Goal: Information Seeking & Learning: Learn about a topic

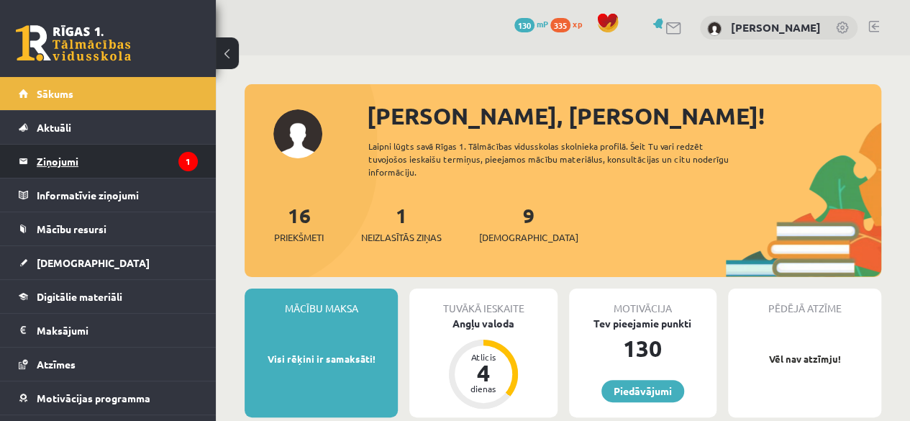
click at [143, 158] on legend "Ziņojumi 1" at bounding box center [117, 161] width 161 height 33
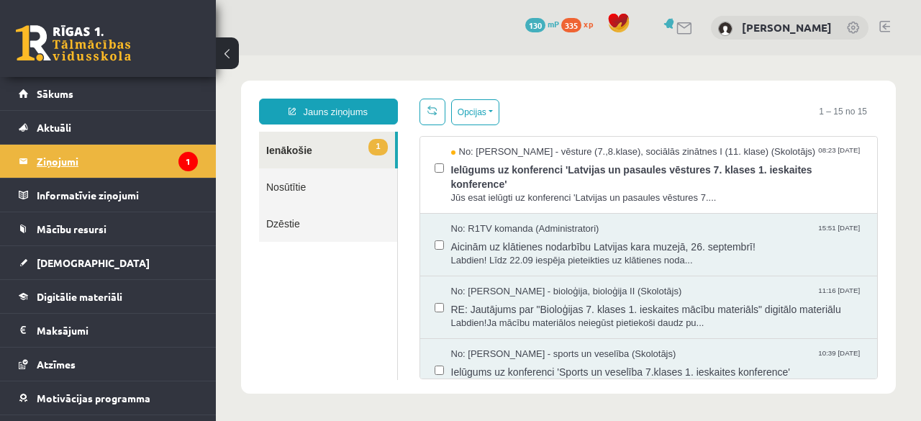
click at [46, 153] on legend "Ziņojumi 1" at bounding box center [117, 161] width 161 height 33
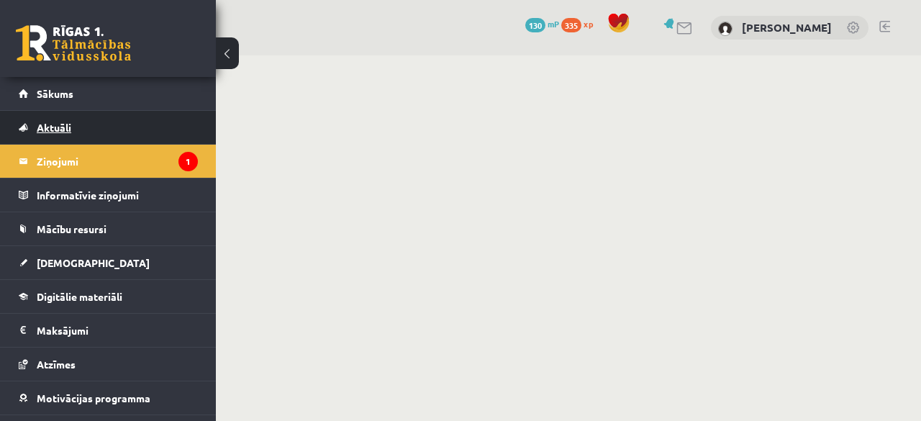
click at [60, 136] on link "Aktuāli" at bounding box center [108, 127] width 179 height 33
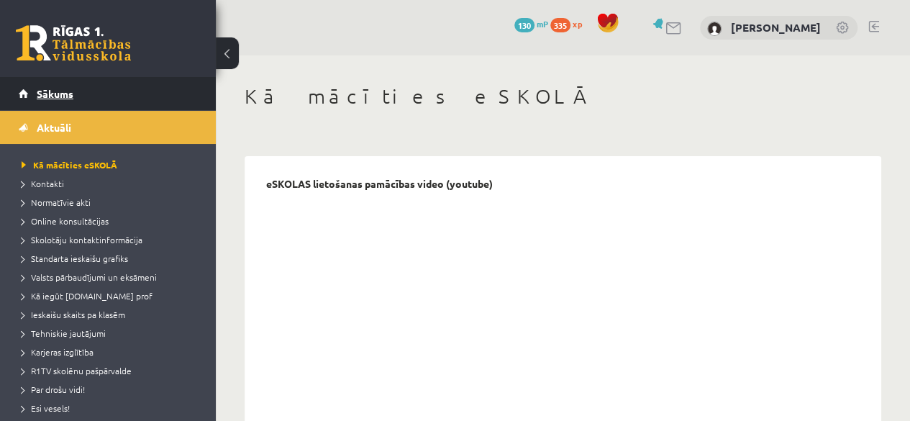
click at [86, 95] on link "Sākums" at bounding box center [108, 93] width 179 height 33
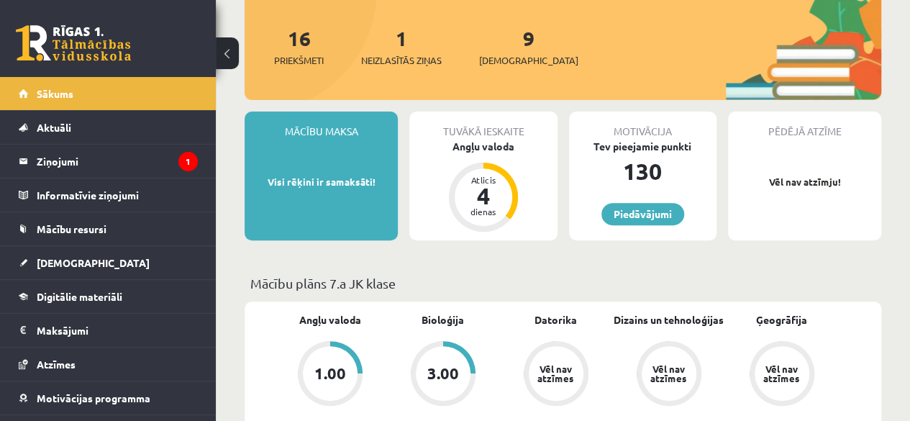
scroll to position [144, 0]
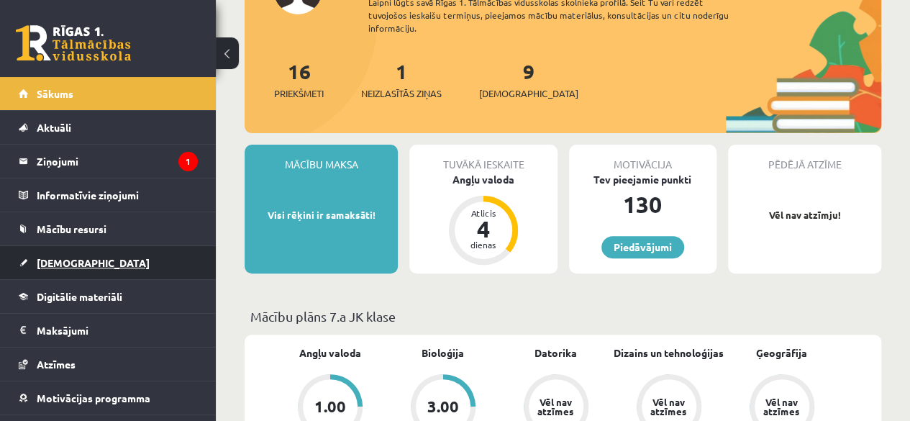
click at [91, 246] on link "[DEMOGRAPHIC_DATA]" at bounding box center [108, 262] width 179 height 33
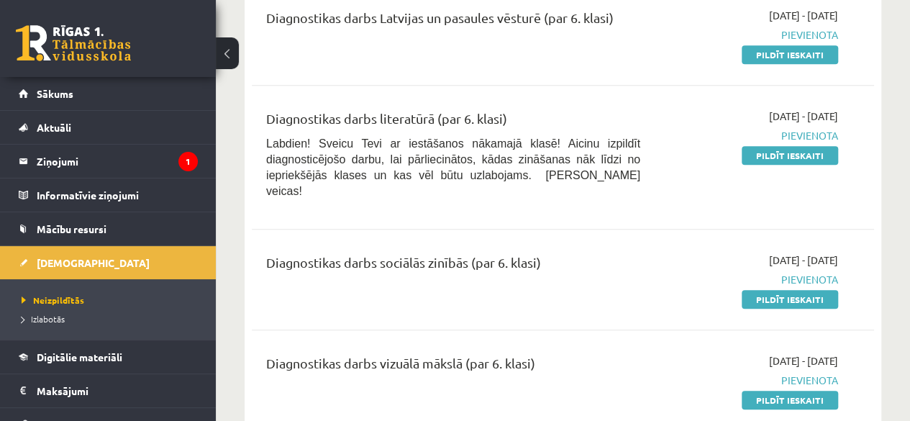
scroll to position [504, 0]
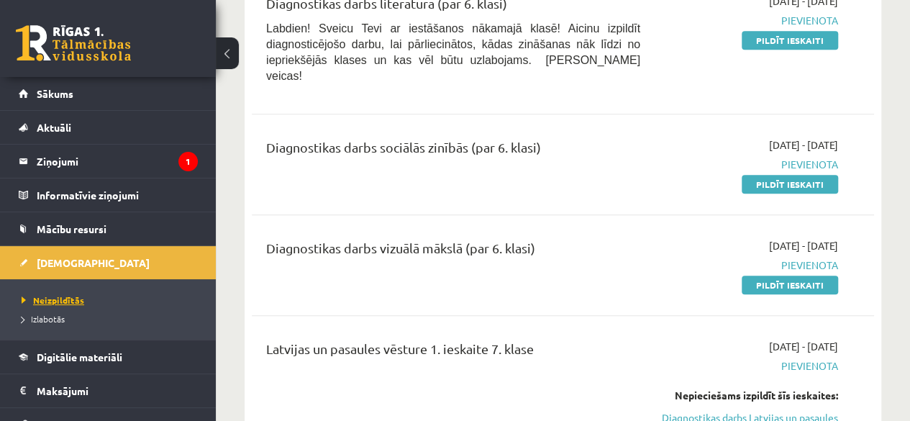
click at [60, 294] on span "Neizpildītās" at bounding box center [53, 300] width 63 height 12
click at [72, 294] on span "Neizpildītās" at bounding box center [53, 300] width 63 height 12
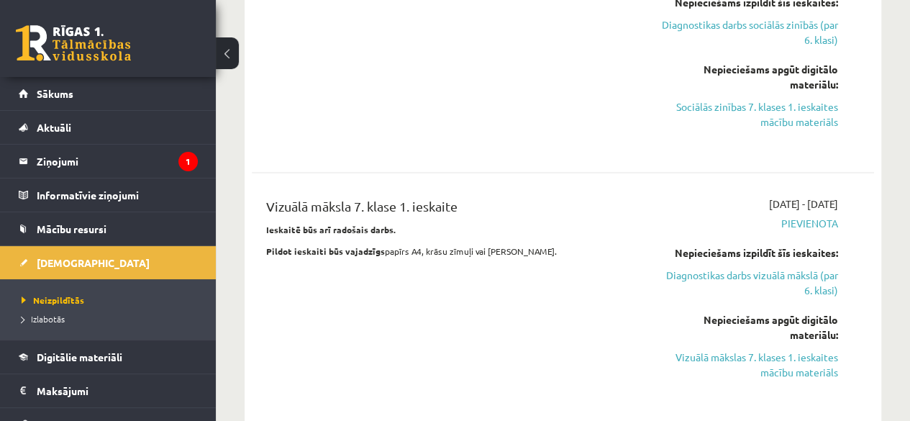
scroll to position [1367, 0]
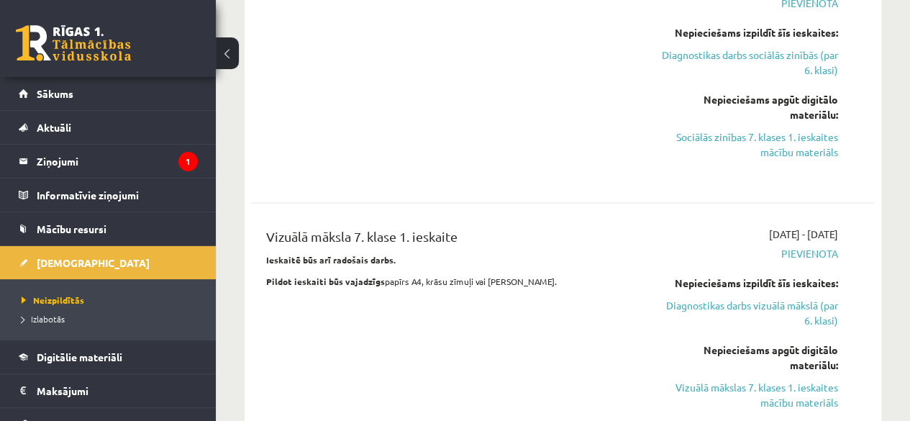
click at [803, 246] on span "Pievienota" at bounding box center [750, 253] width 176 height 15
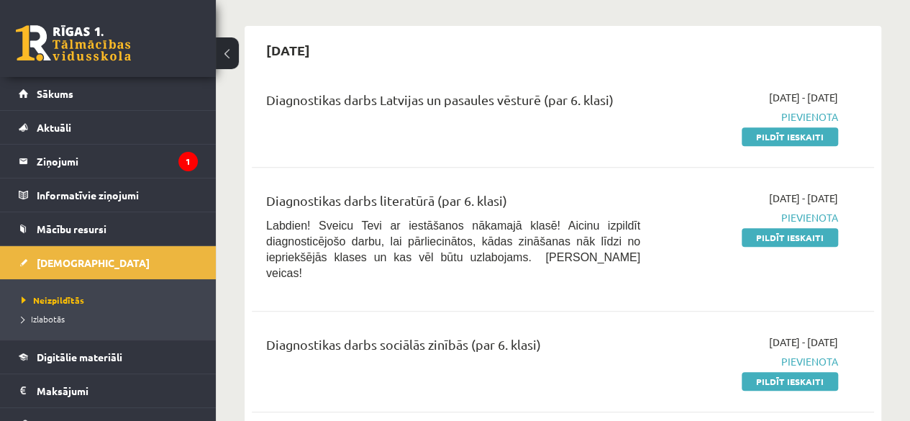
scroll to position [288, 0]
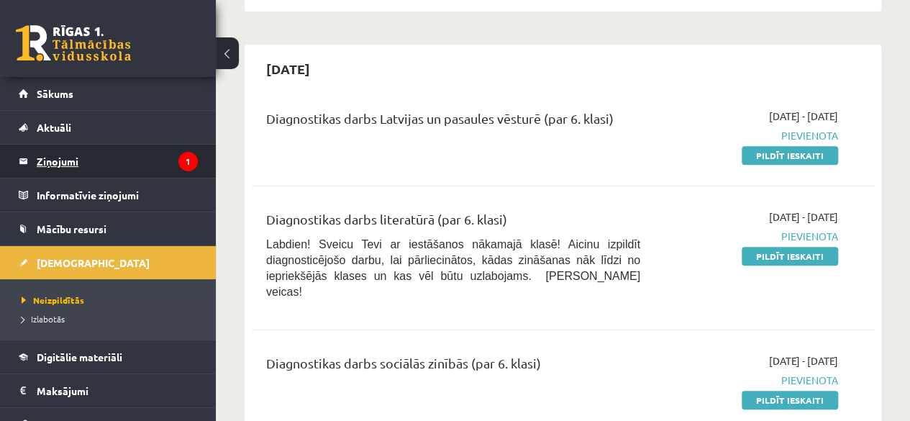
click at [132, 163] on legend "Ziņojumi 1" at bounding box center [117, 161] width 161 height 33
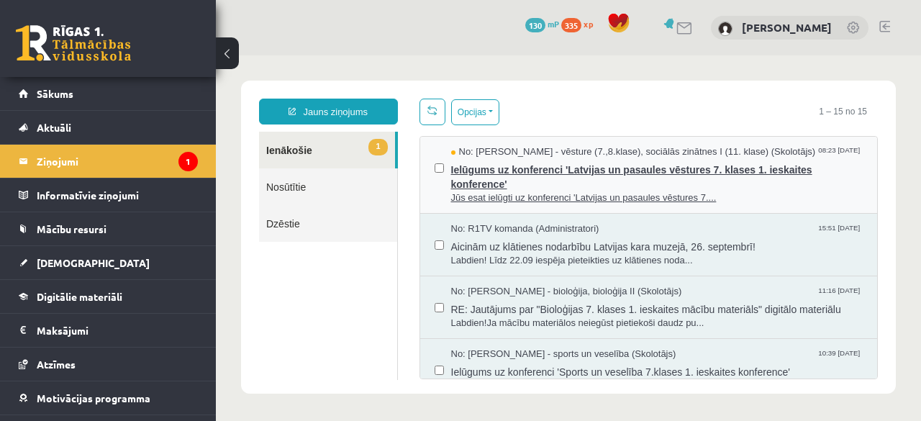
click at [524, 179] on span "Ielūgums uz konferenci 'Latvijas un pasaules vēstures 7. klases 1. ieskaites ko…" at bounding box center [657, 175] width 412 height 32
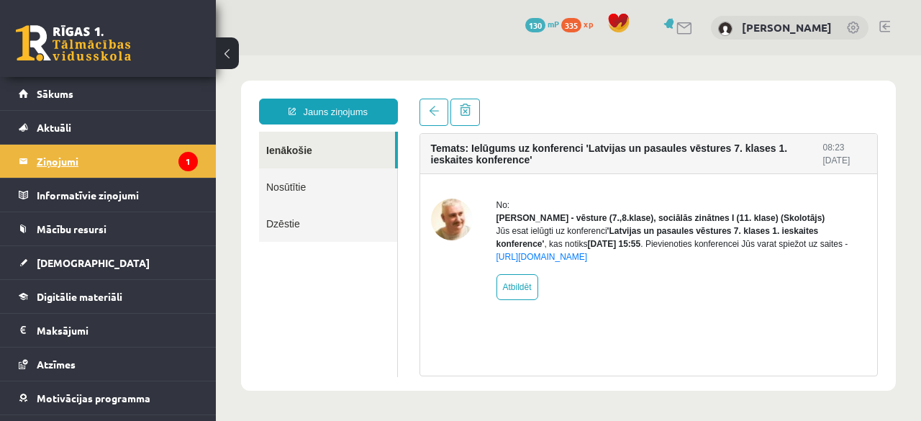
click at [59, 163] on legend "Ziņojumi 1" at bounding box center [117, 161] width 161 height 33
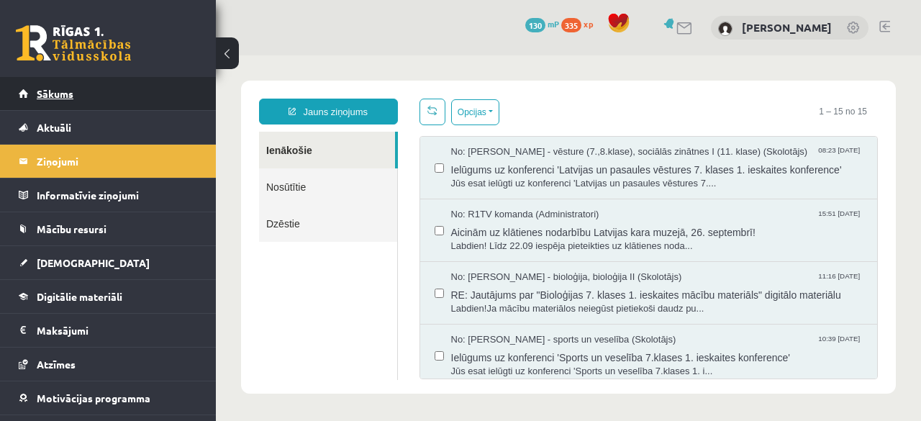
click at [82, 104] on link "Sākums" at bounding box center [108, 93] width 179 height 33
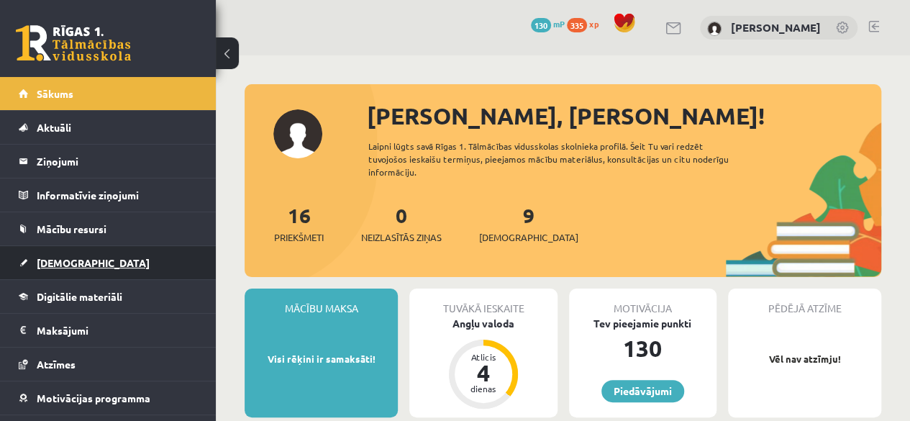
click at [62, 261] on span "[DEMOGRAPHIC_DATA]" at bounding box center [93, 262] width 113 height 13
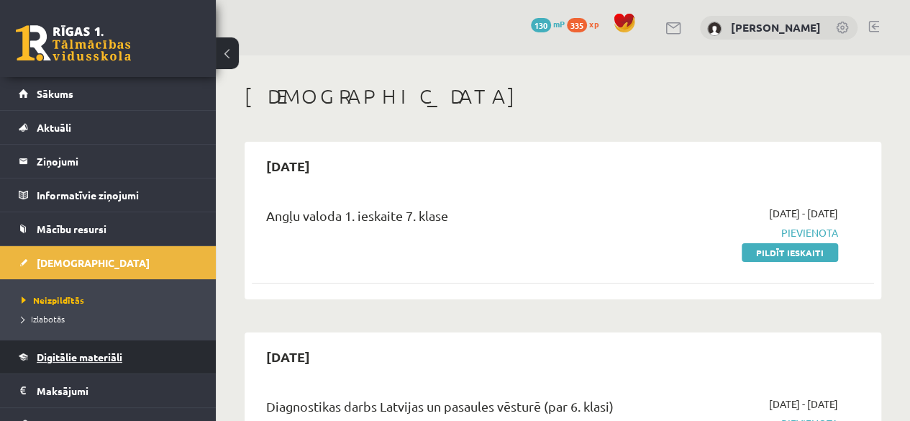
click at [66, 361] on link "Digitālie materiāli" at bounding box center [108, 356] width 179 height 33
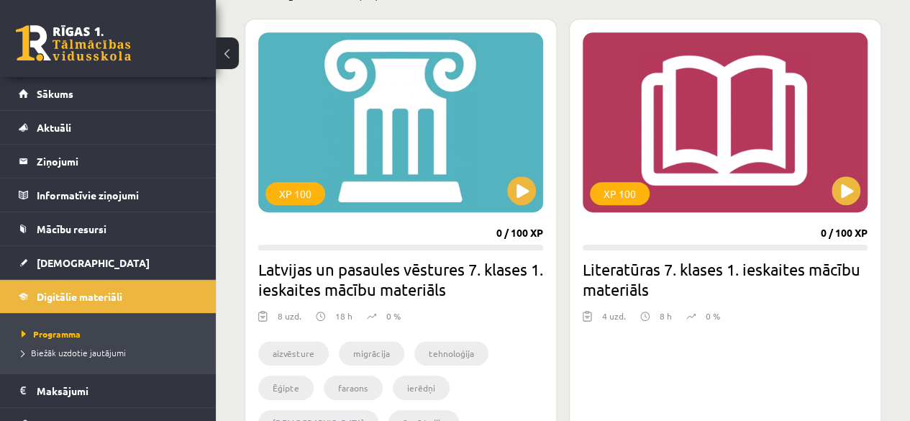
scroll to position [360, 0]
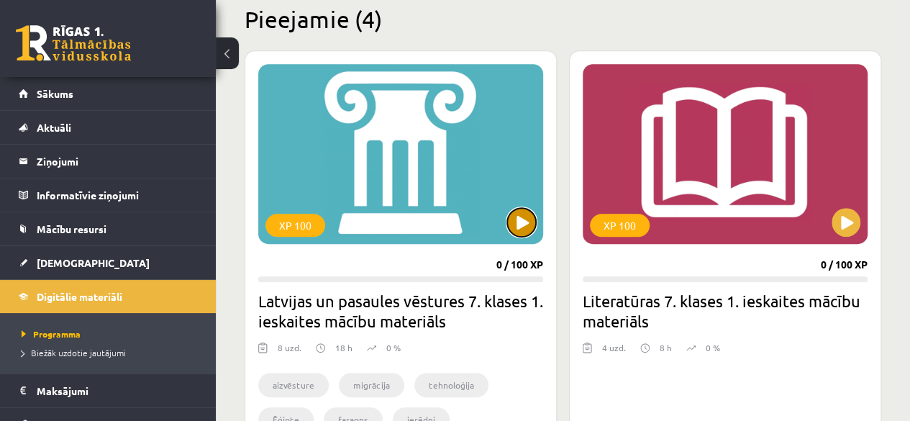
click at [522, 224] on button at bounding box center [521, 222] width 29 height 29
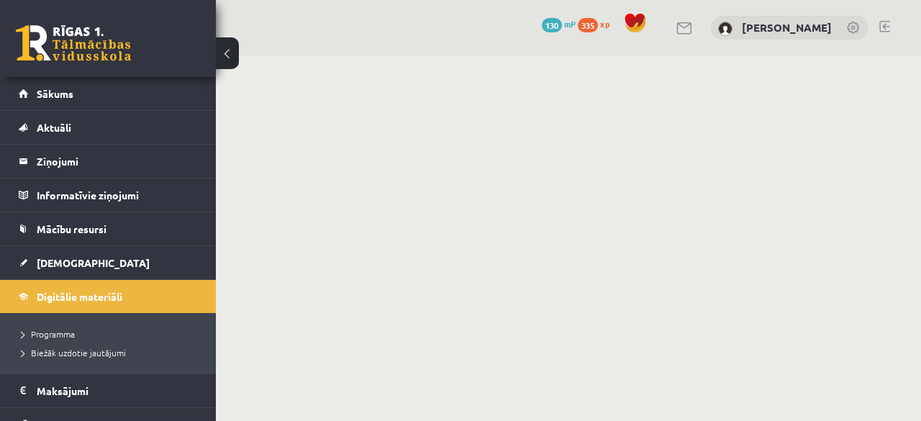
click at [597, 259] on body "0 Dāvanas 130 mP 335 xp [PERSON_NAME] Sākums Aktuāli Kā mācīties eSKOLĀ Kontakt…" at bounding box center [460, 210] width 921 height 421
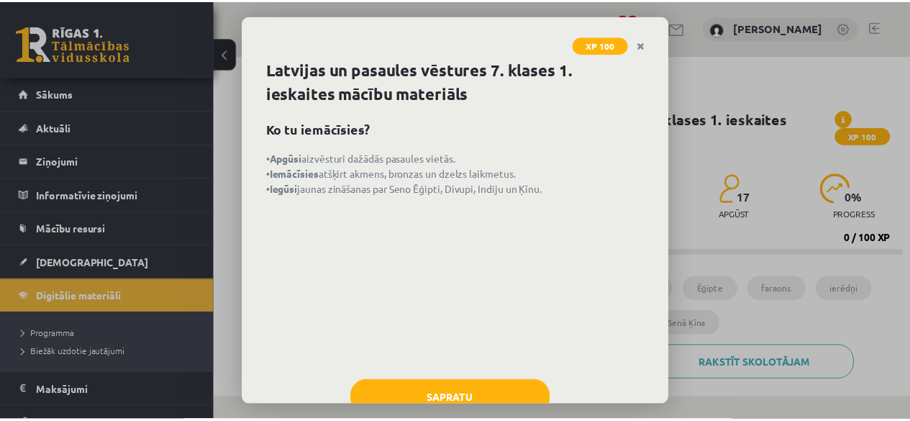
scroll to position [45, 0]
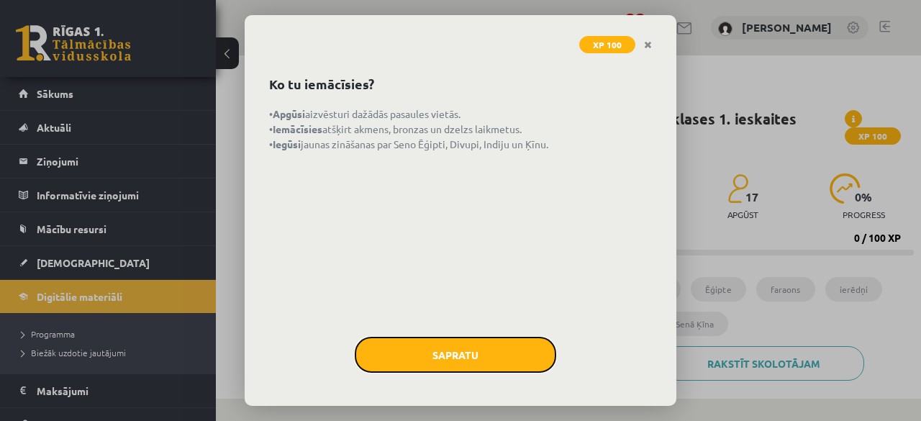
click at [479, 361] on button "Sapratu" at bounding box center [455, 355] width 201 height 36
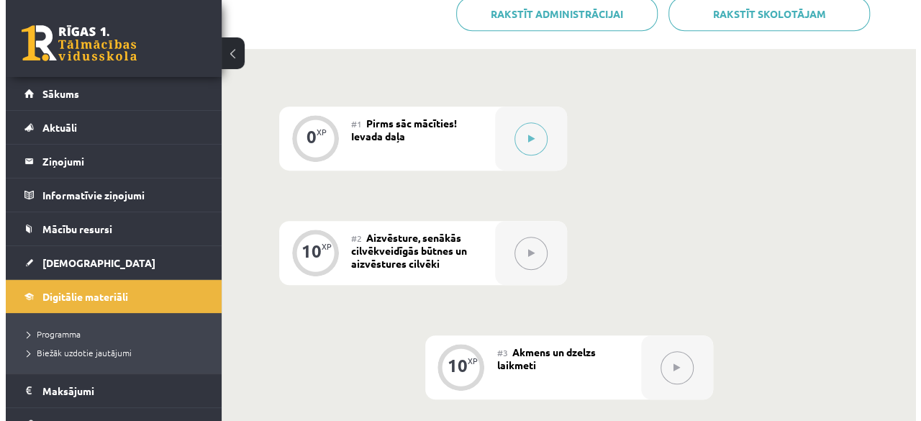
scroll to position [360, 0]
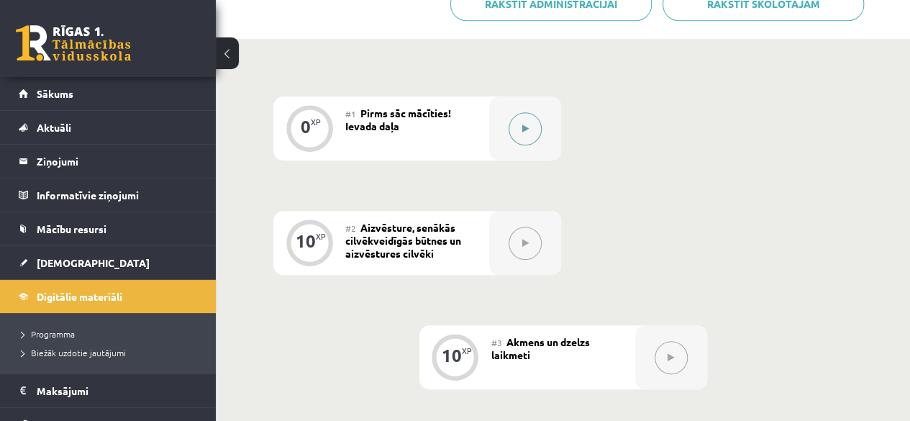
click at [523, 126] on icon at bounding box center [525, 128] width 6 height 9
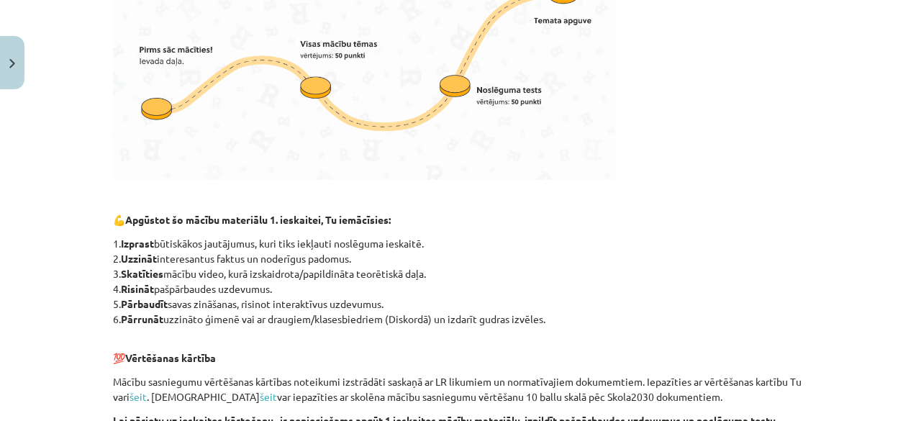
scroll to position [576, 0]
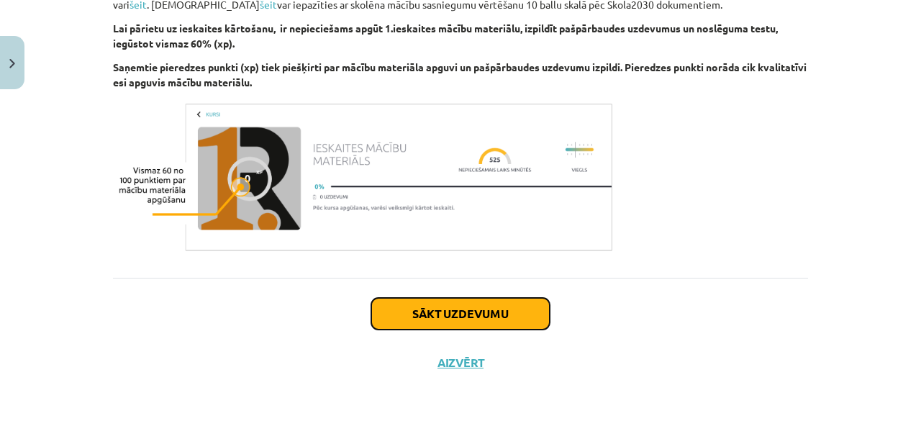
click at [387, 304] on button "Sākt uzdevumu" at bounding box center [460, 314] width 178 height 32
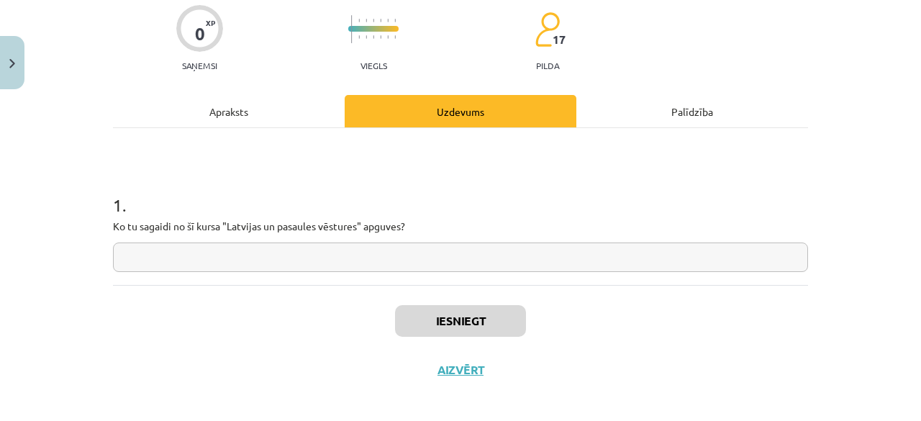
scroll to position [125, 0]
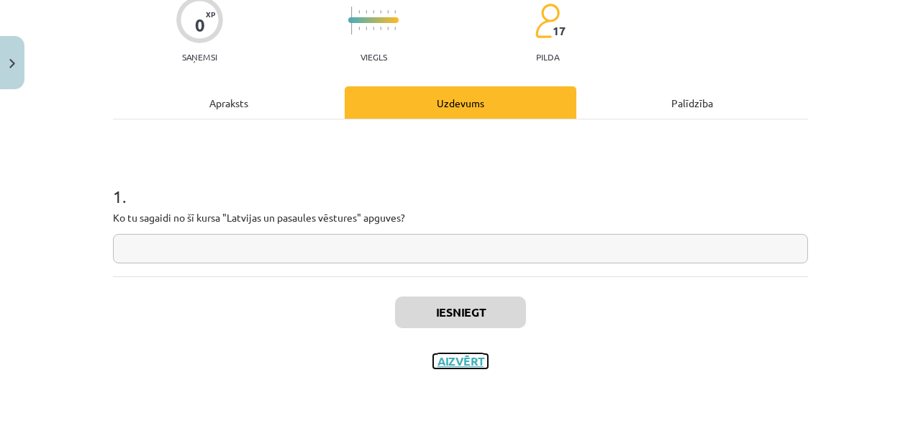
click at [445, 366] on button "Aizvērt" at bounding box center [460, 361] width 55 height 14
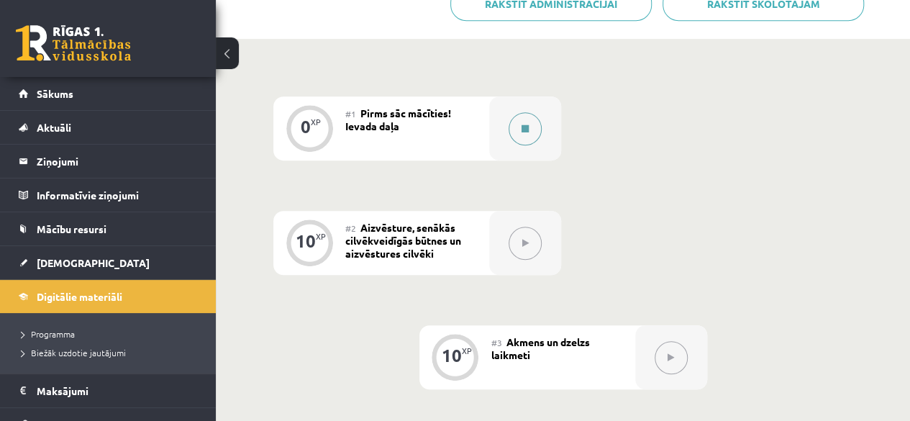
click at [525, 131] on icon at bounding box center [525, 128] width 7 height 9
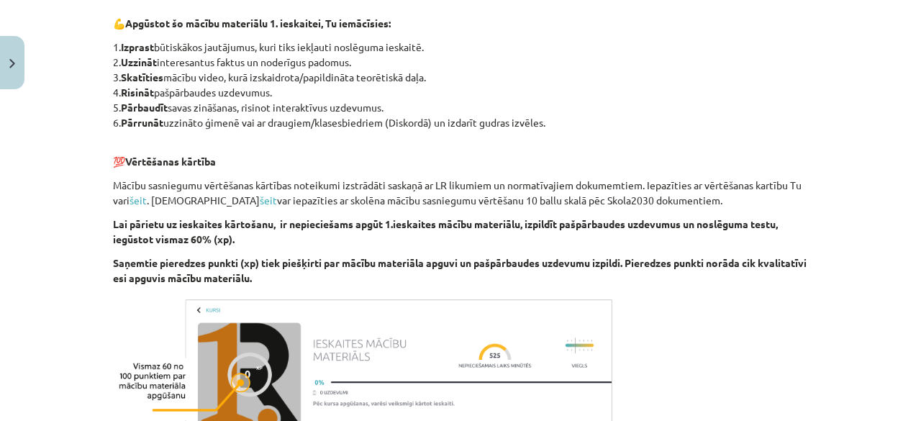
scroll to position [864, 0]
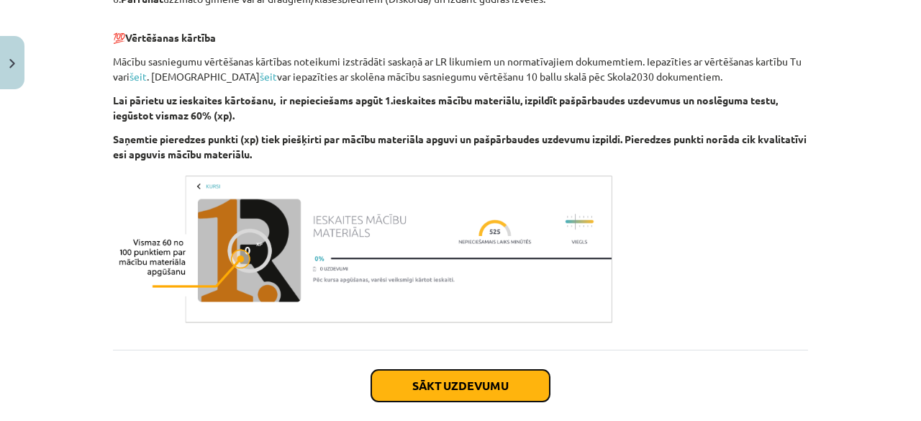
click at [508, 397] on button "Sākt uzdevumu" at bounding box center [460, 386] width 178 height 32
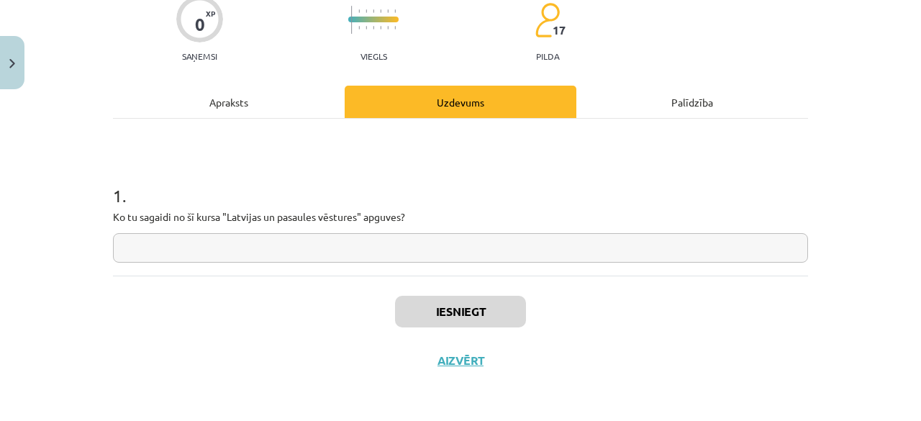
scroll to position [36, 0]
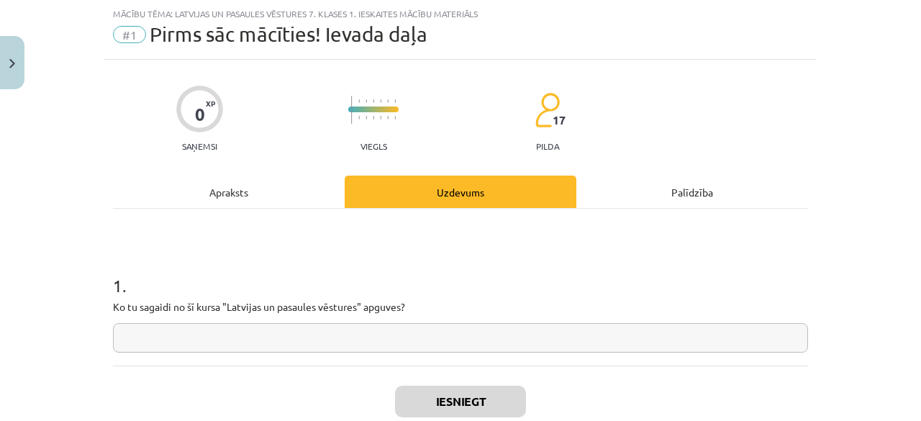
click at [312, 350] on input "text" at bounding box center [460, 338] width 695 height 30
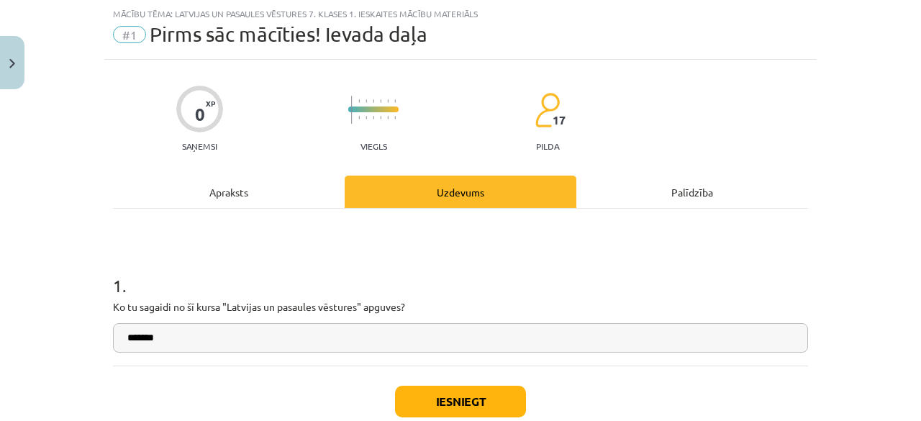
click at [131, 340] on input "******" at bounding box center [460, 338] width 695 height 30
click at [209, 336] on input "*******" at bounding box center [460, 338] width 695 height 30
type input "**********"
click at [409, 404] on button "Iesniegt" at bounding box center [460, 402] width 131 height 32
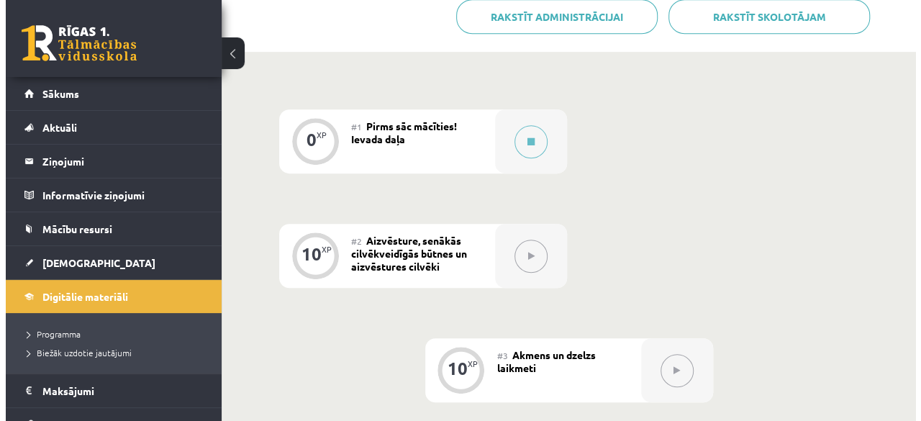
scroll to position [432, 0]
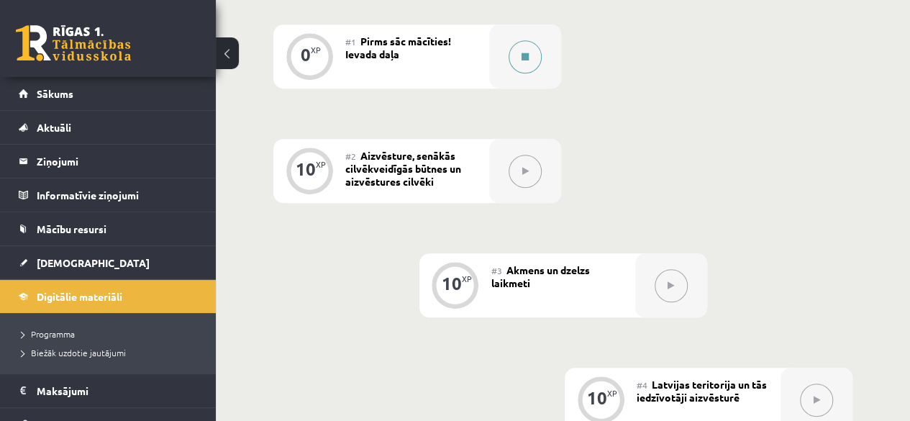
click at [507, 64] on div at bounding box center [525, 56] width 72 height 64
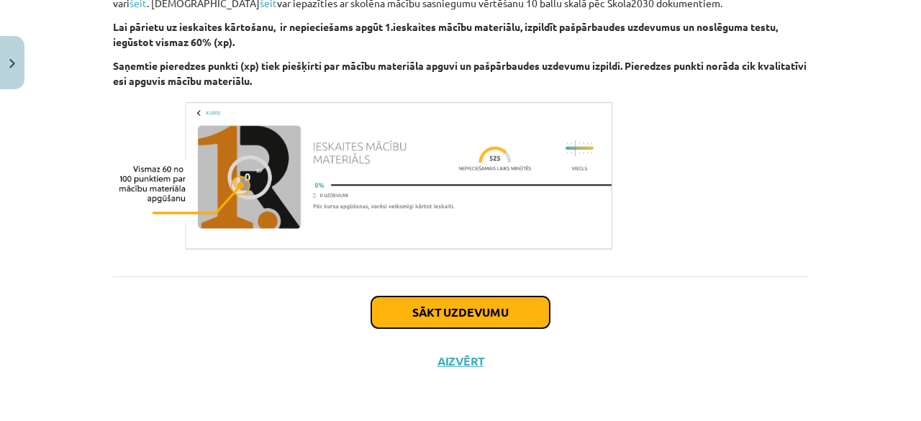
click at [449, 312] on button "Sākt uzdevumu" at bounding box center [460, 312] width 178 height 32
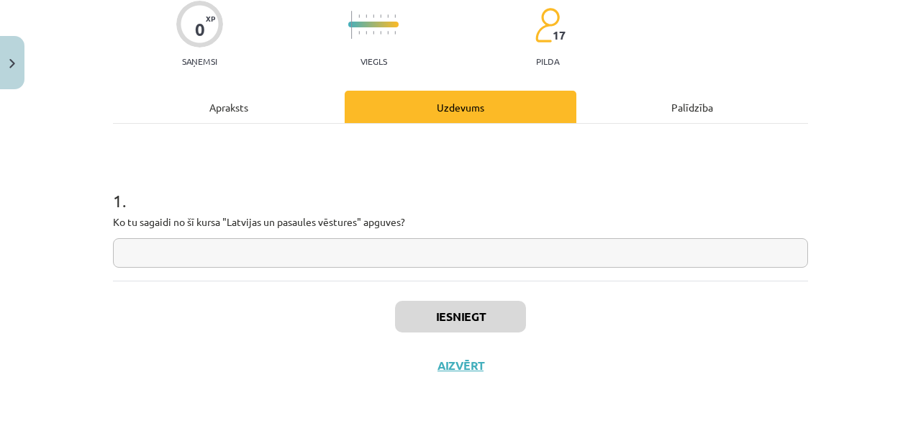
scroll to position [125, 0]
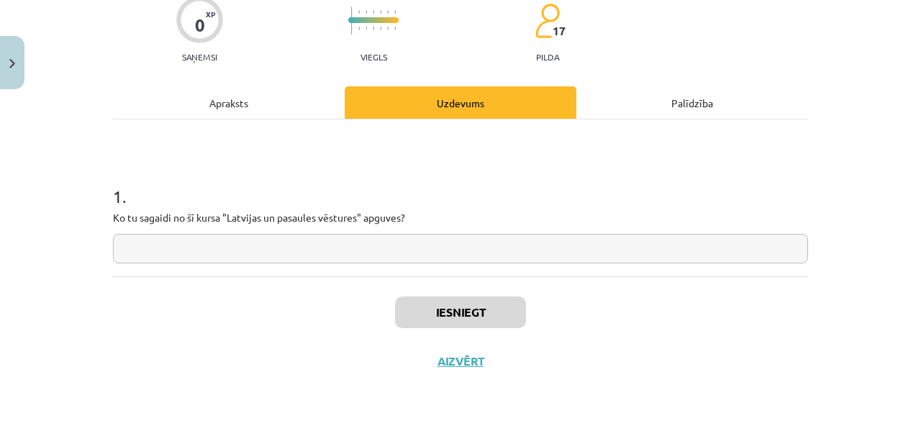
click at [194, 248] on input "text" at bounding box center [460, 249] width 695 height 30
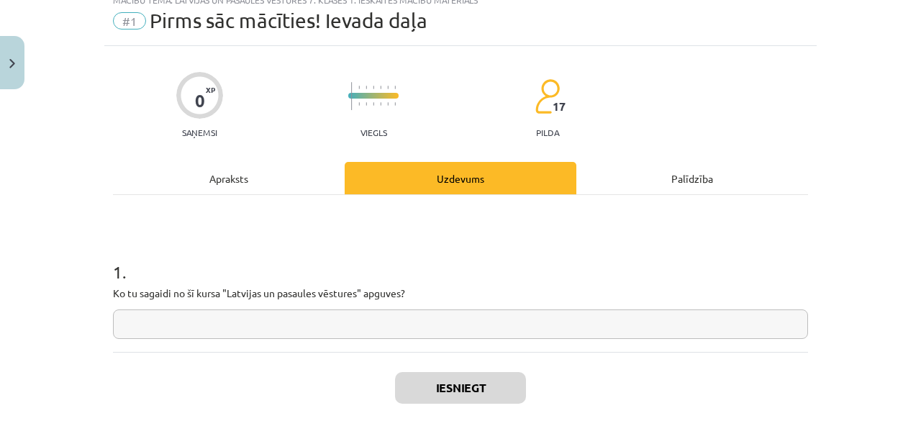
scroll to position [0, 0]
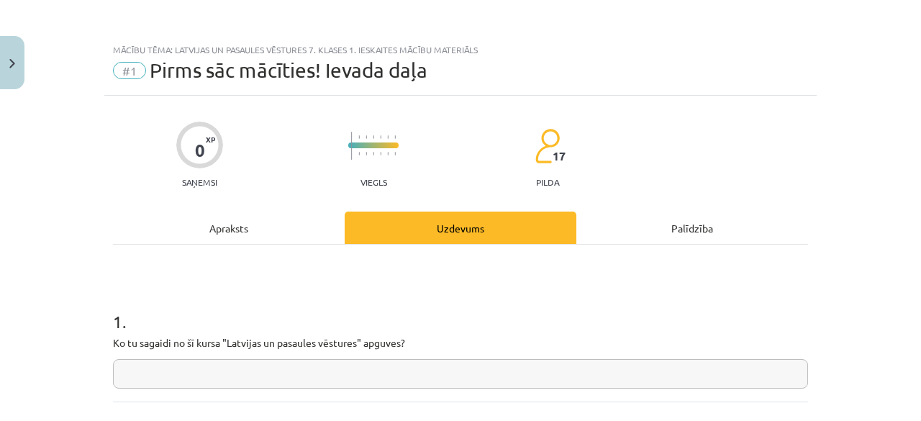
click at [174, 385] on input "text" at bounding box center [460, 374] width 695 height 30
click at [132, 373] on input "*****" at bounding box center [460, 374] width 695 height 30
click at [153, 377] on input "******" at bounding box center [460, 374] width 695 height 30
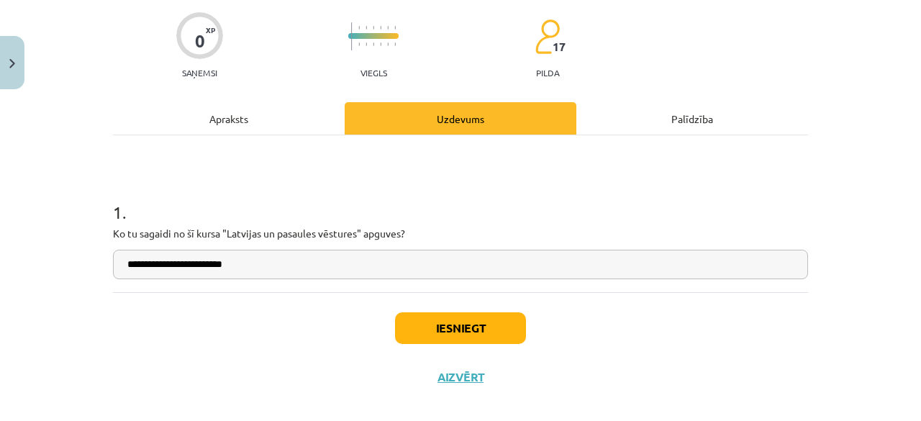
scroll to position [125, 0]
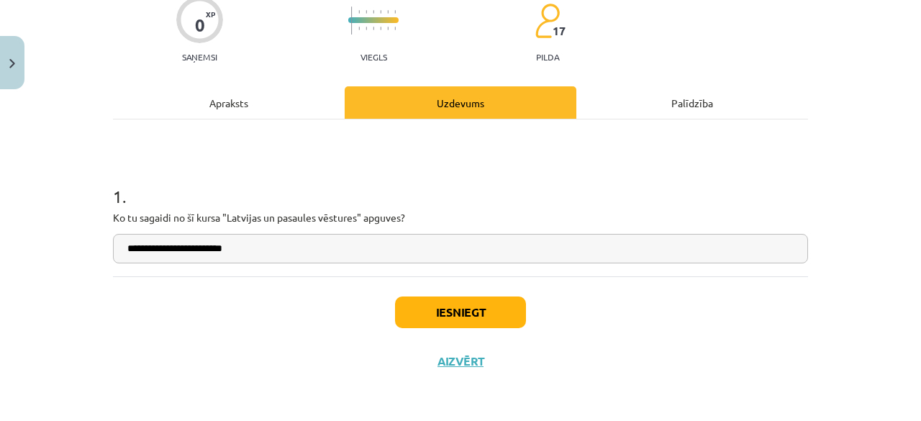
type input "**********"
click at [399, 302] on button "Iesniegt" at bounding box center [460, 312] width 131 height 32
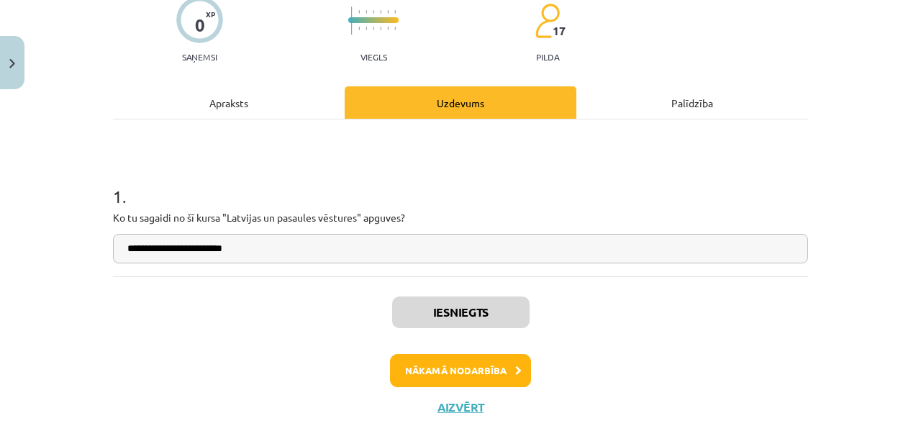
scroll to position [432, 0]
click at [439, 358] on button "Nākamā nodarbība" at bounding box center [460, 370] width 141 height 33
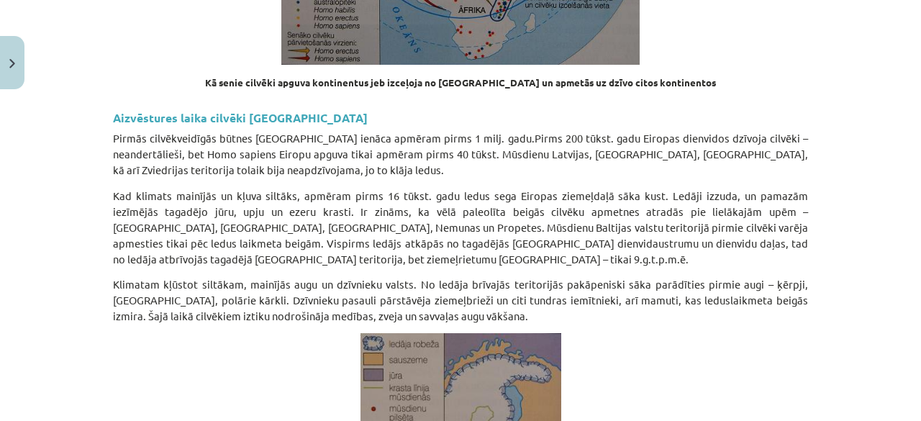
scroll to position [3454, 0]
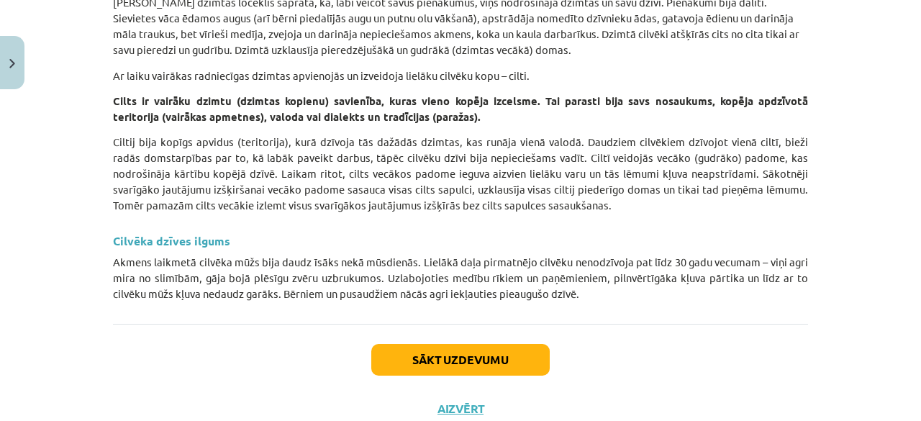
scroll to position [6498, 0]
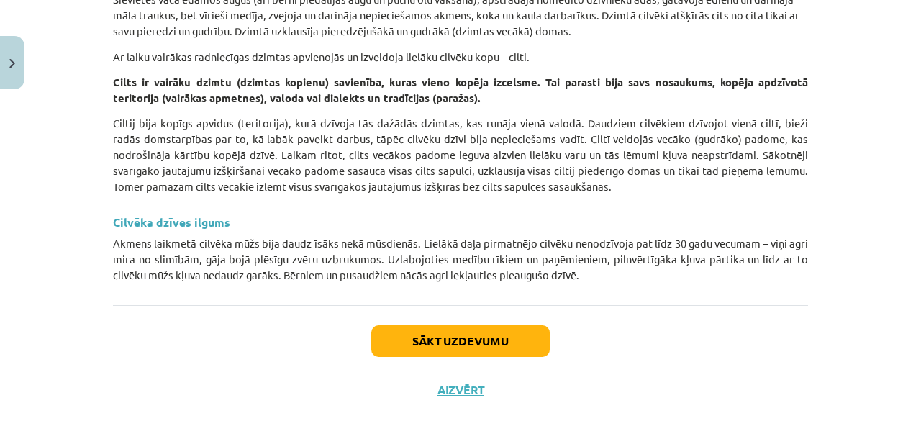
drag, startPoint x: 465, startPoint y: 278, endPoint x: 771, endPoint y: 407, distance: 331.9
click at [767, 409] on div "Mācību tēma: Latvijas un pasaules vēstures 7. klases 1. ieskaites mācību materi…" at bounding box center [460, 210] width 921 height 421
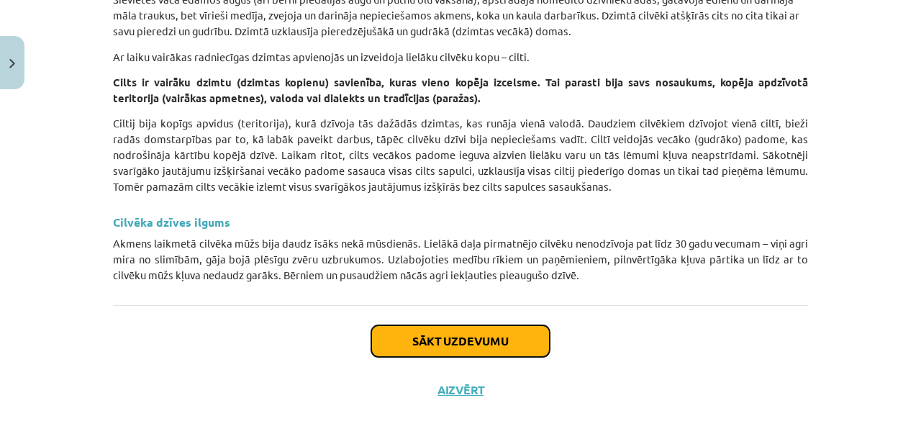
click at [440, 325] on button "Sākt uzdevumu" at bounding box center [460, 341] width 178 height 32
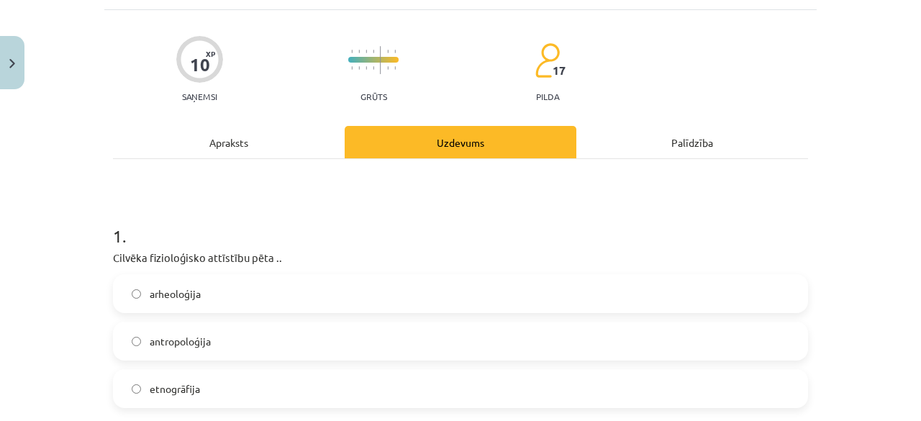
scroll to position [108, 0]
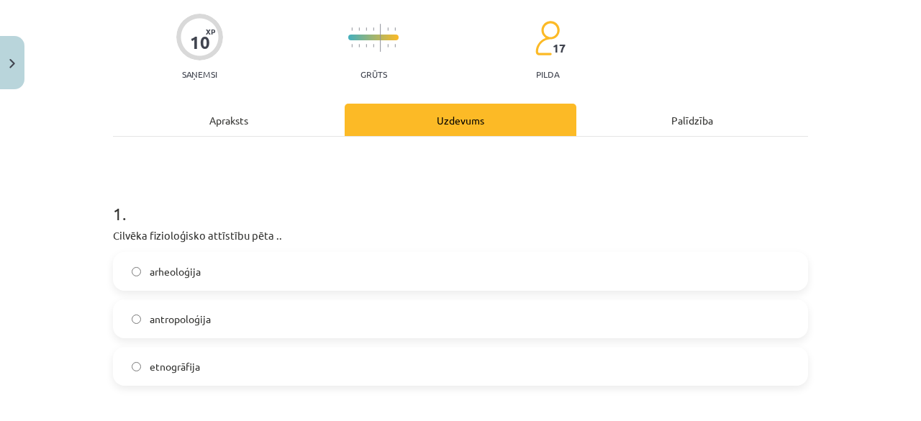
click at [214, 323] on label "antropoloģija" at bounding box center [460, 319] width 692 height 36
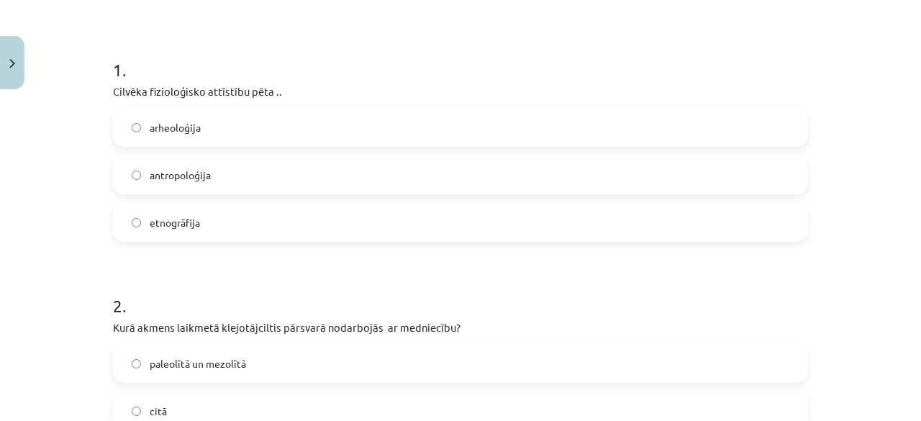
scroll to position [324, 0]
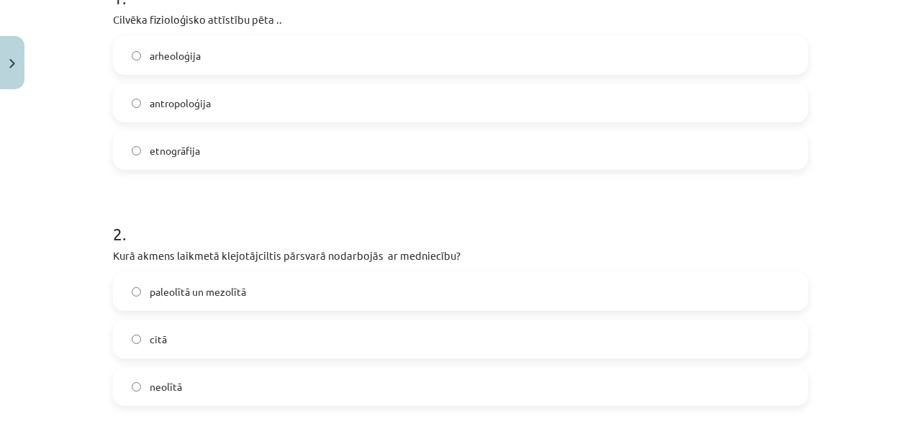
click at [177, 303] on label "paleolītā un mezolītā" at bounding box center [460, 291] width 692 height 36
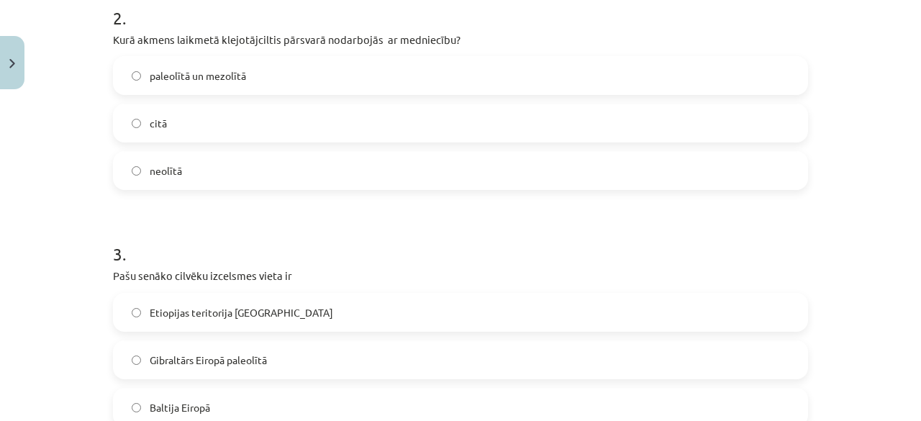
scroll to position [612, 0]
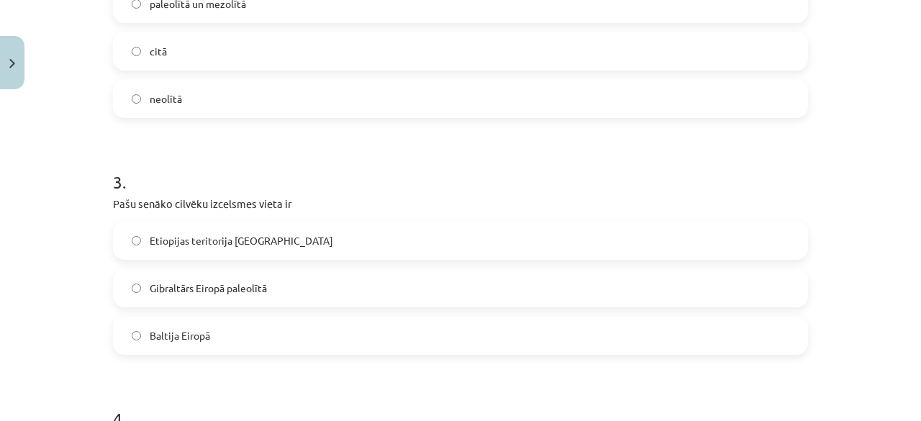
click at [237, 241] on span "Etiopijas teritorija [GEOGRAPHIC_DATA]" at bounding box center [242, 240] width 184 height 15
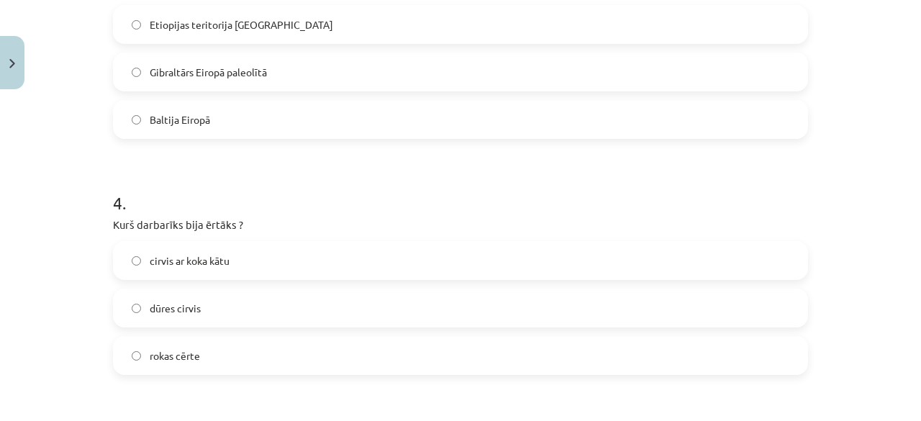
scroll to position [900, 0]
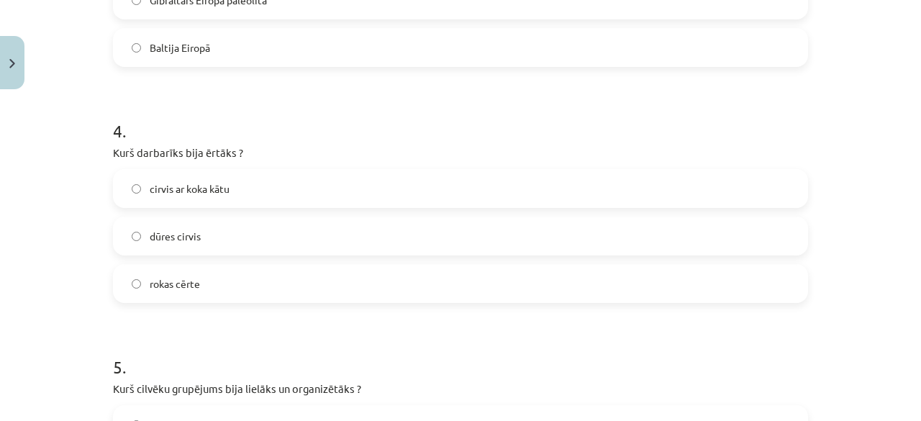
click at [247, 199] on label "cirvis ar koka kātu" at bounding box center [460, 189] width 692 height 36
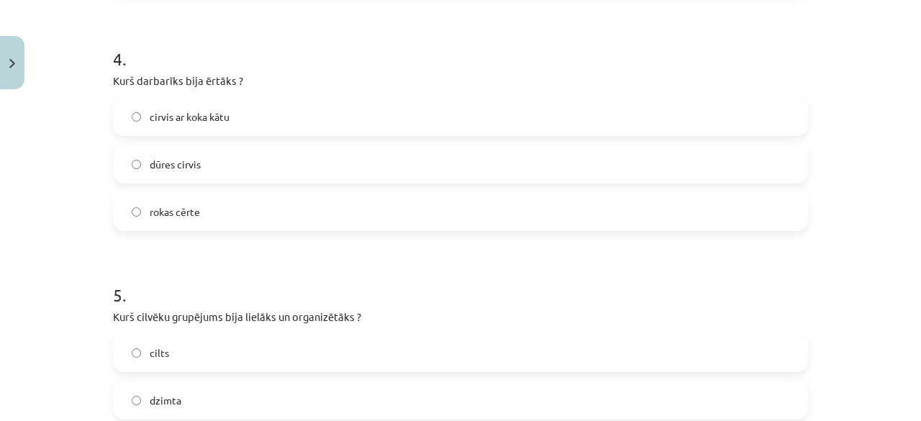
scroll to position [1043, 0]
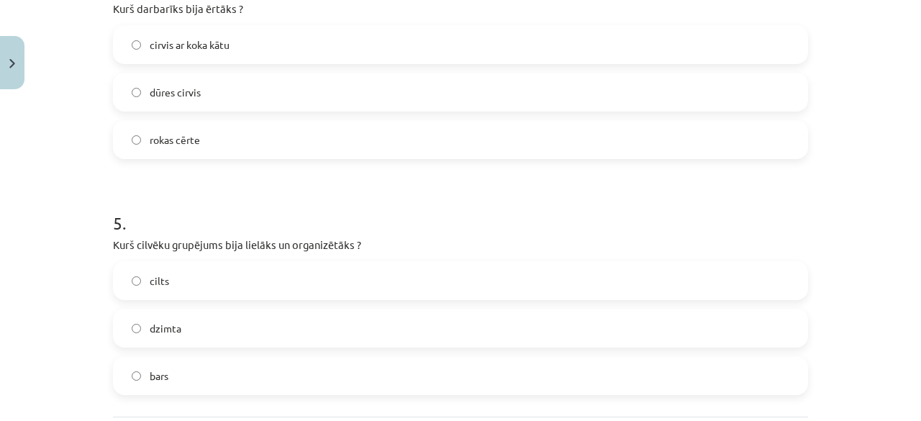
click at [237, 281] on label "cilts" at bounding box center [460, 281] width 692 height 36
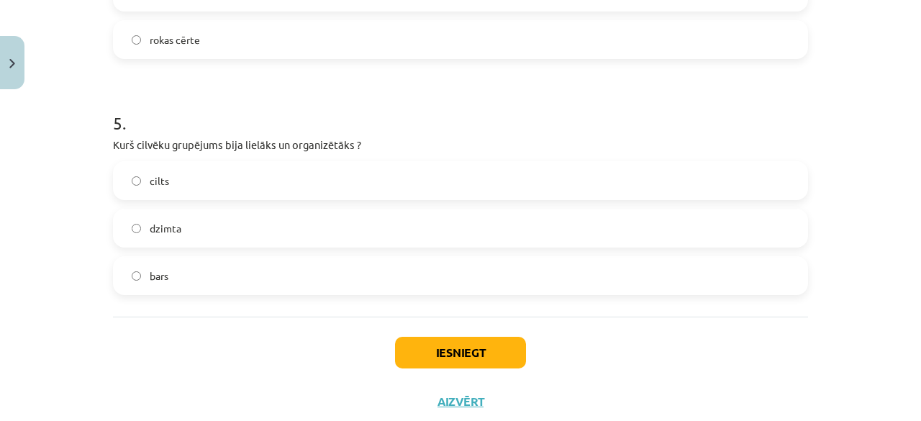
scroll to position [1184, 0]
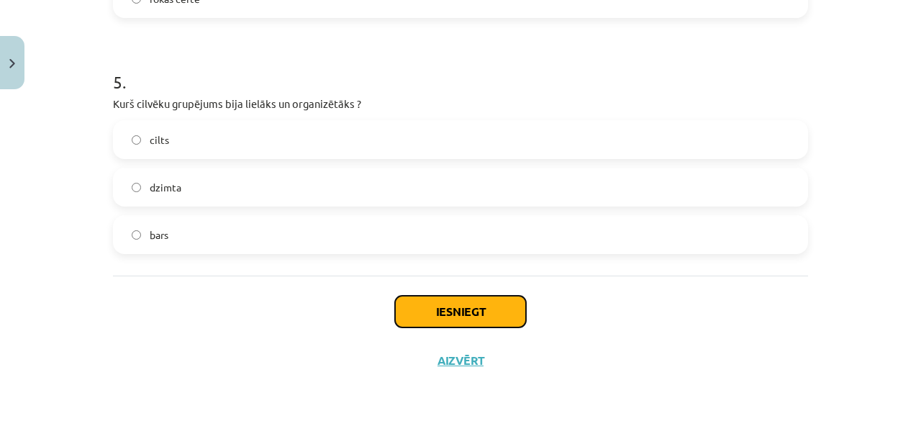
click at [430, 320] on button "Iesniegt" at bounding box center [460, 312] width 131 height 32
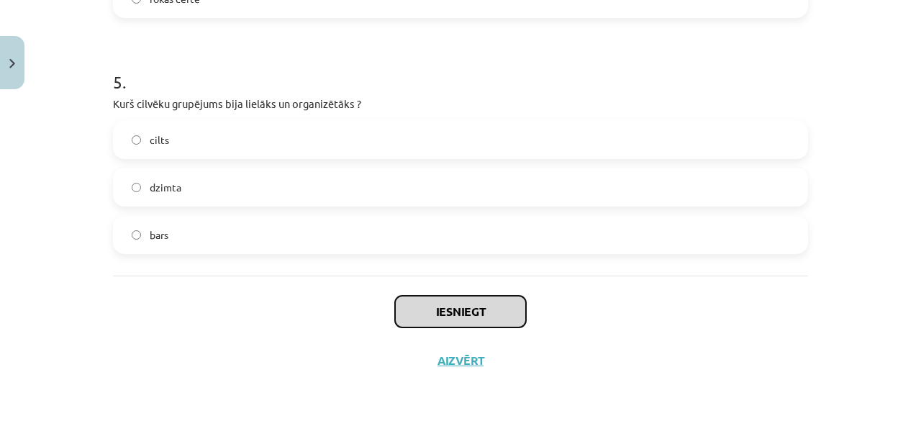
click at [395, 296] on button "Iesniegt" at bounding box center [460, 312] width 131 height 32
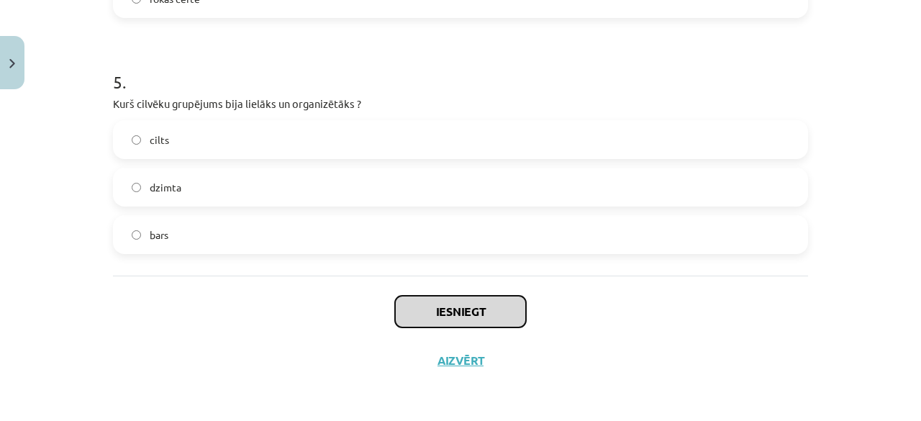
click at [395, 296] on button "Iesniegt" at bounding box center [460, 312] width 131 height 32
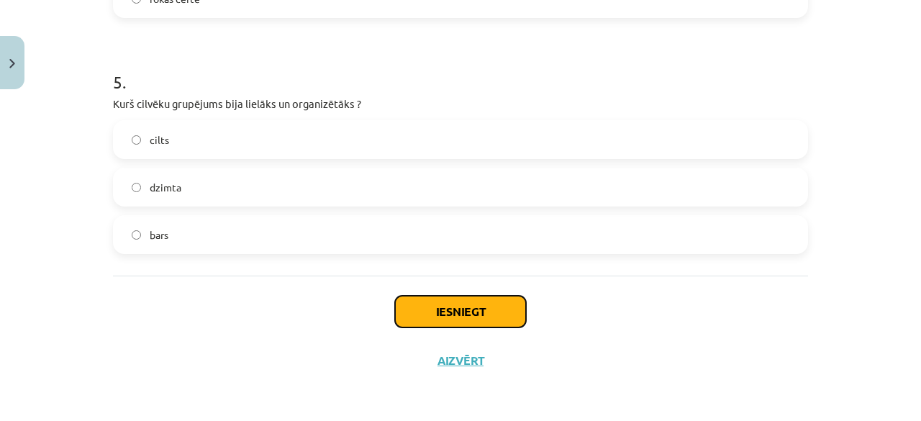
click at [448, 306] on button "Iesniegt" at bounding box center [460, 312] width 131 height 32
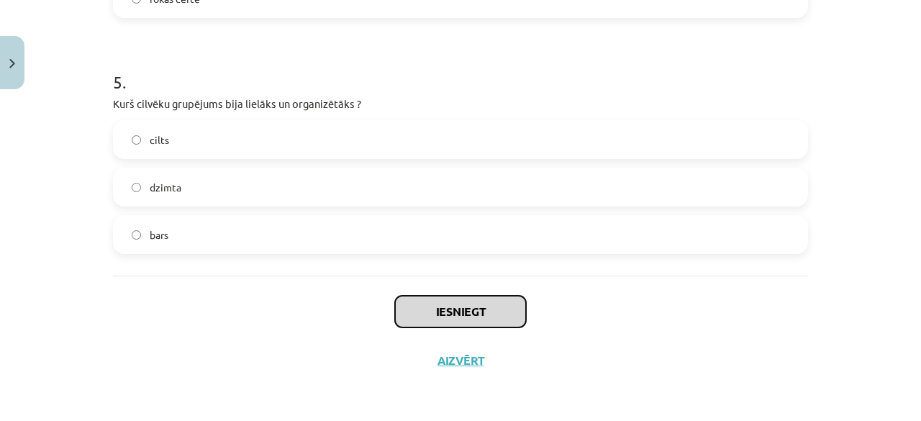
click at [395, 296] on button "Iesniegt" at bounding box center [460, 312] width 131 height 32
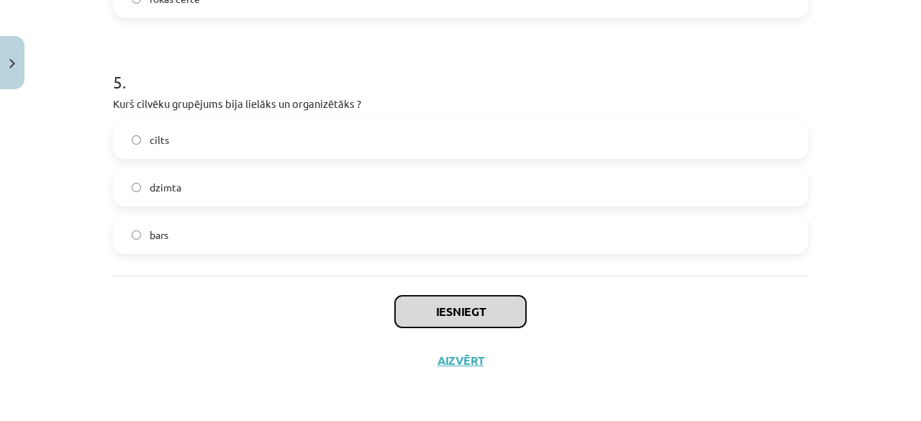
click at [395, 296] on button "Iesniegt" at bounding box center [460, 312] width 131 height 32
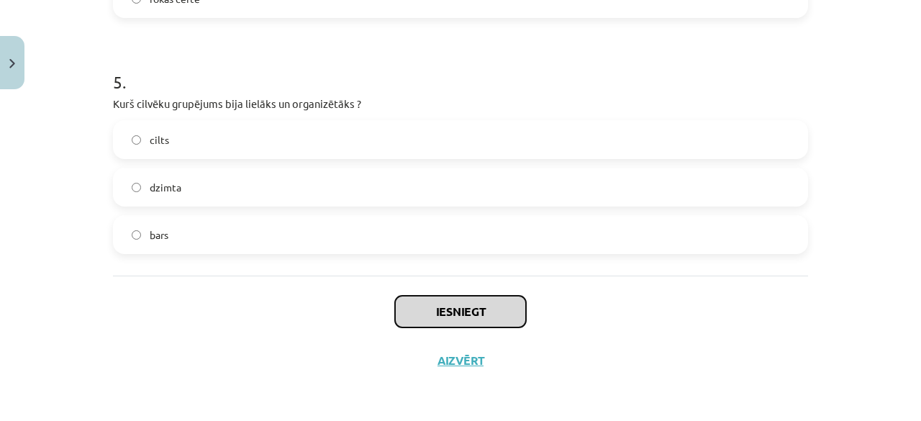
click at [395, 296] on button "Iesniegt" at bounding box center [460, 312] width 131 height 32
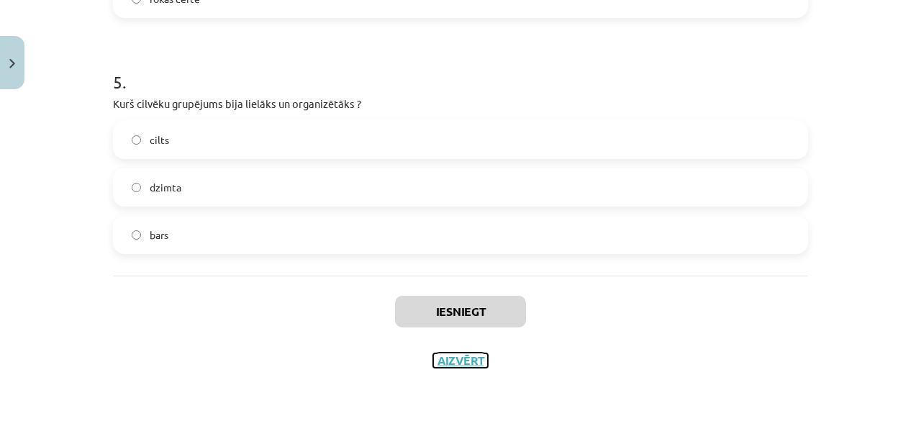
click at [442, 361] on button "Aizvērt" at bounding box center [460, 360] width 55 height 14
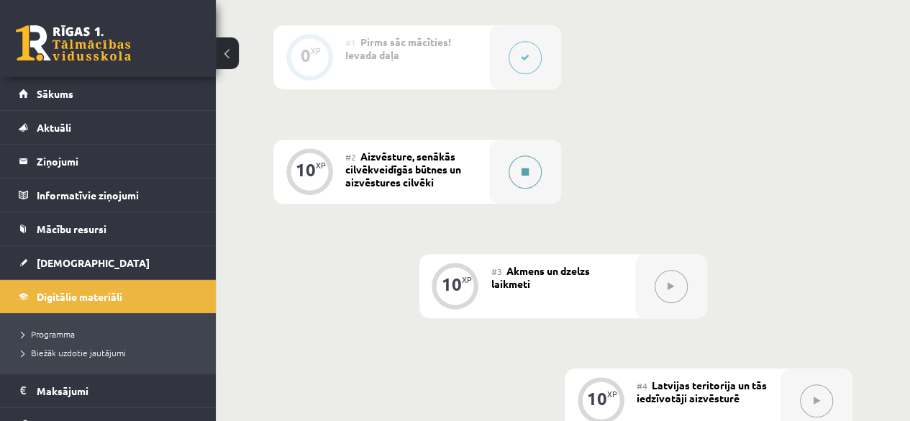
click at [522, 170] on icon at bounding box center [525, 172] width 7 height 9
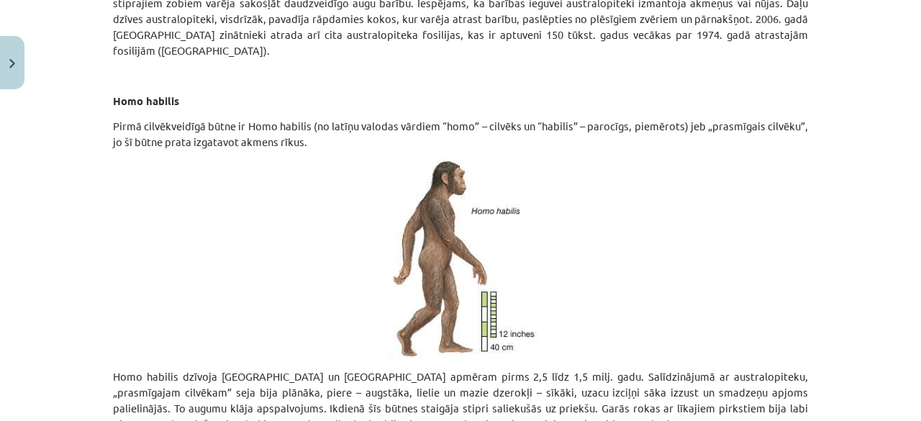
scroll to position [1583, 0]
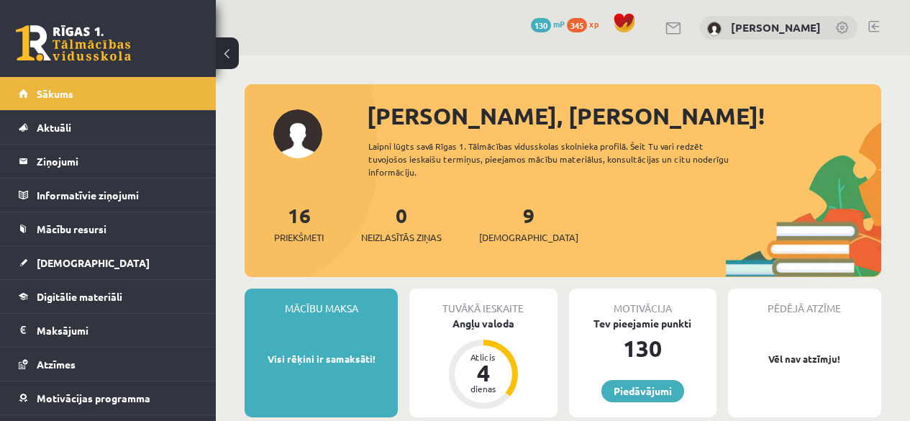
scroll to position [288, 0]
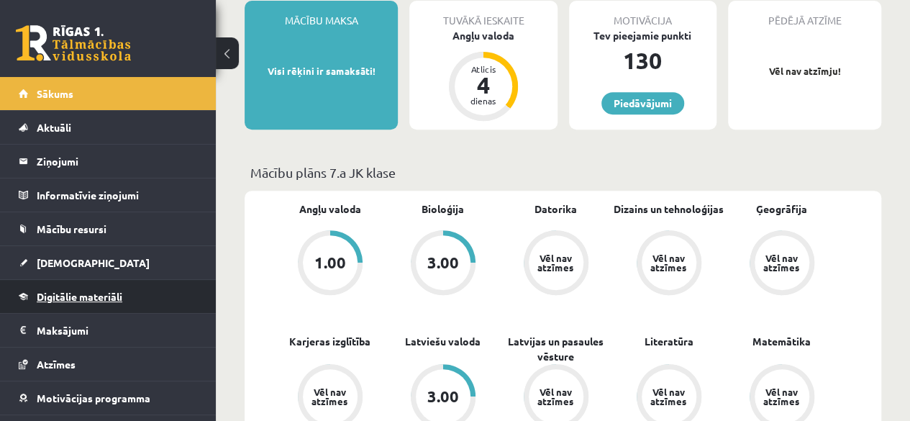
click at [63, 297] on span "Digitālie materiāli" at bounding box center [80, 296] width 86 height 13
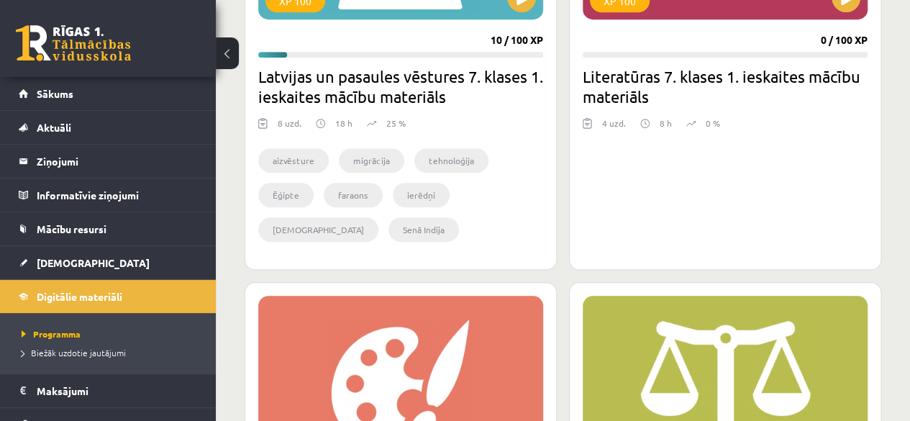
scroll to position [576, 0]
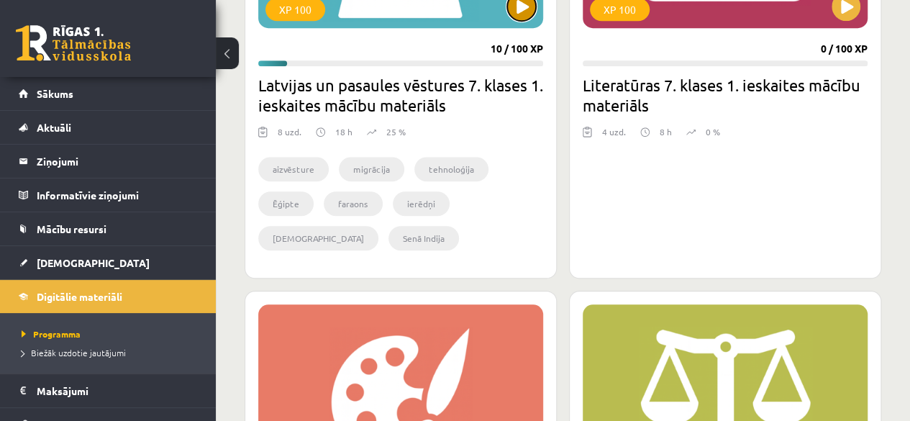
click at [521, 12] on button at bounding box center [521, 6] width 29 height 29
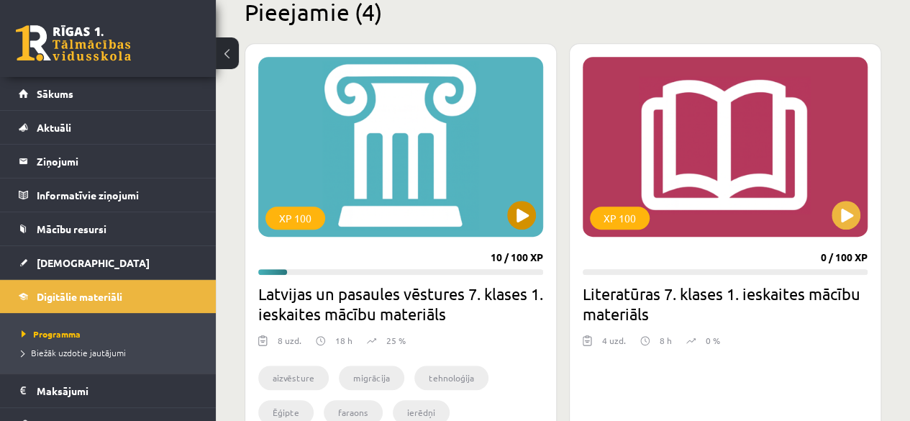
scroll to position [360, 0]
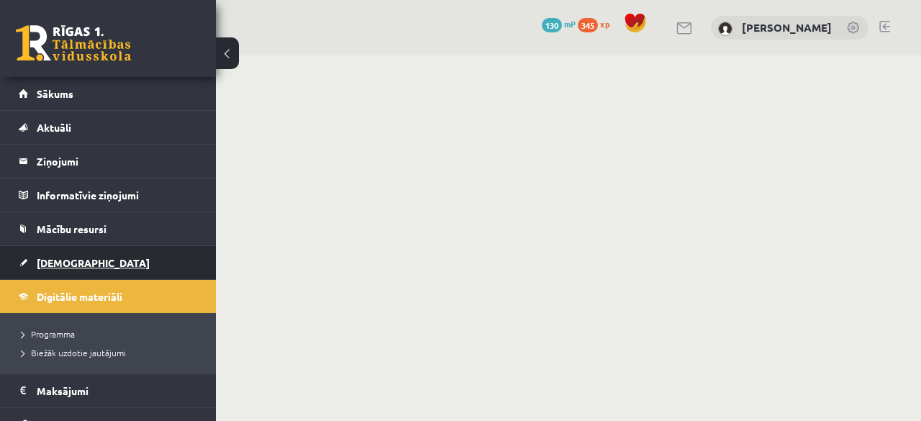
click at [96, 266] on link "[DEMOGRAPHIC_DATA]" at bounding box center [108, 262] width 179 height 33
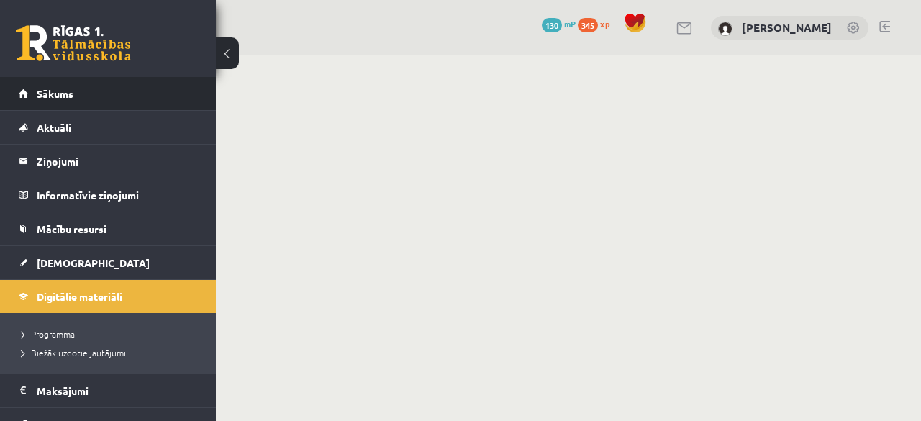
click at [99, 100] on link "Sākums" at bounding box center [108, 93] width 179 height 33
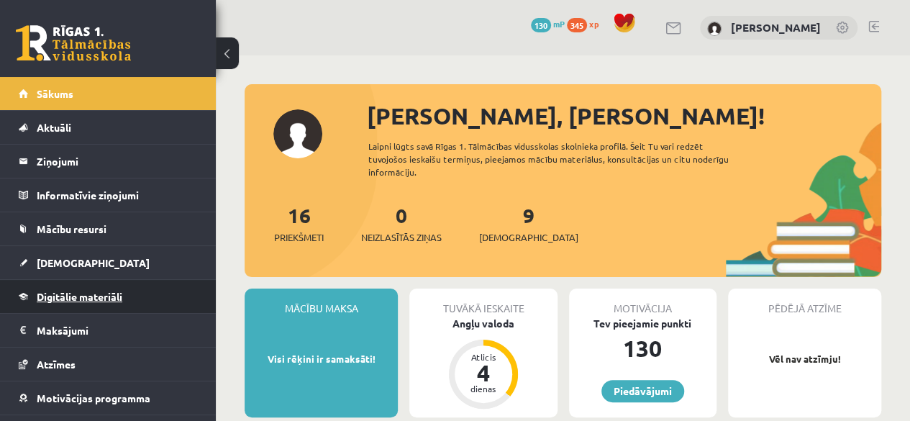
click at [88, 294] on span "Digitālie materiāli" at bounding box center [80, 296] width 86 height 13
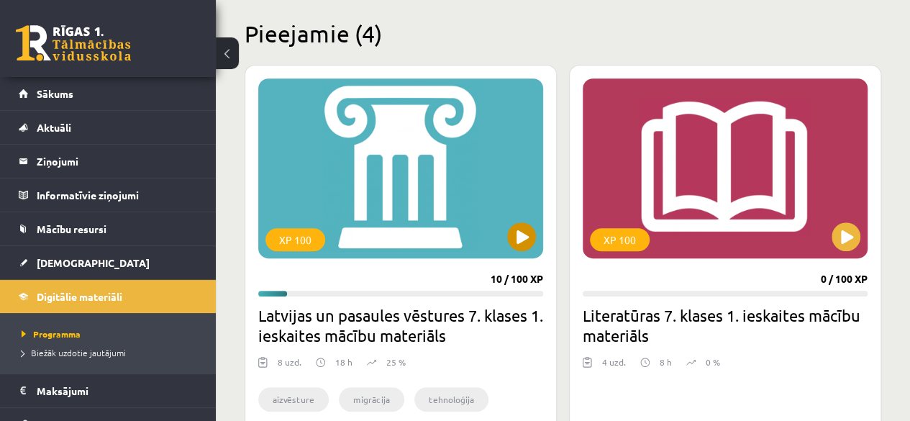
scroll to position [360, 0]
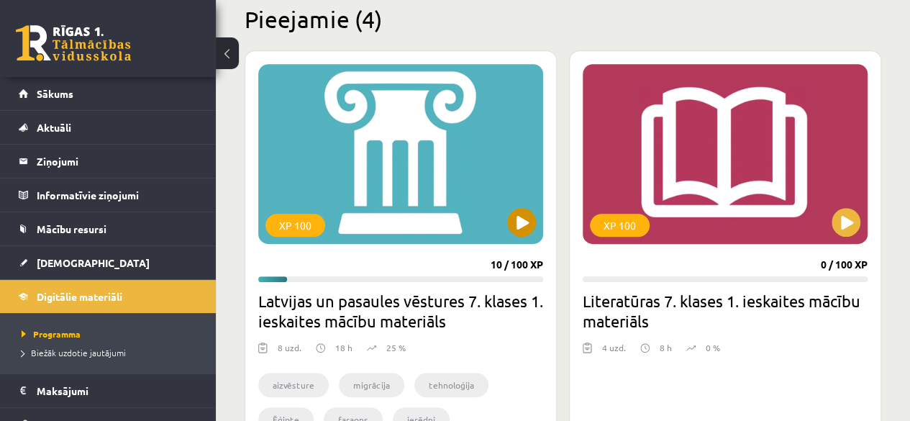
click at [436, 216] on div "XP 100" at bounding box center [400, 154] width 285 height 180
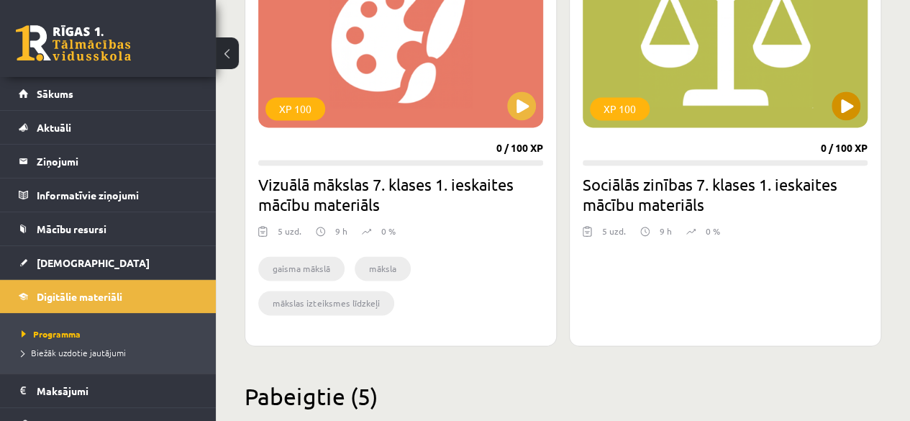
scroll to position [935, 0]
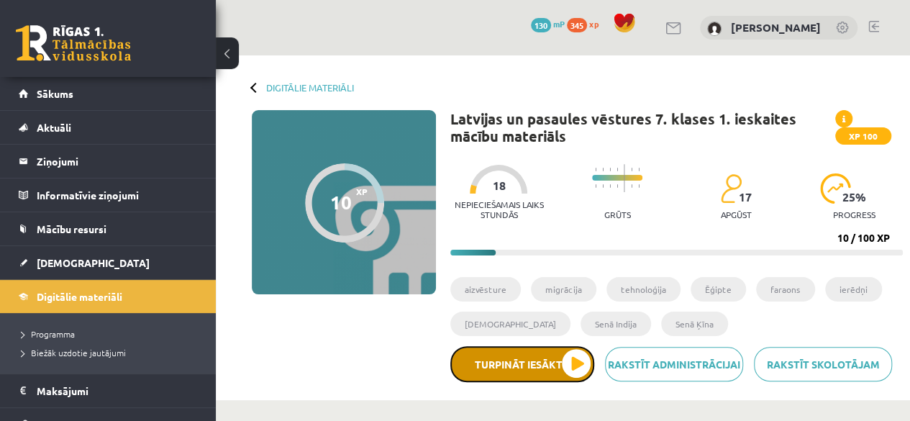
click at [515, 359] on button "Turpināt iesākto" at bounding box center [522, 364] width 144 height 36
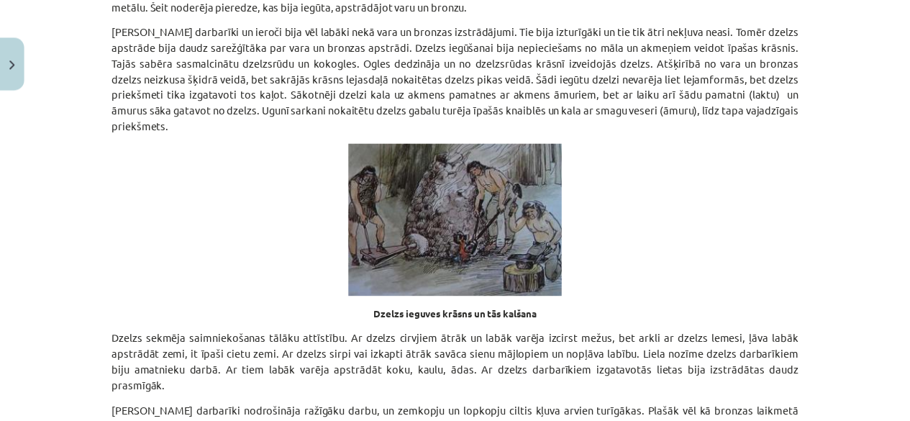
scroll to position [5023, 0]
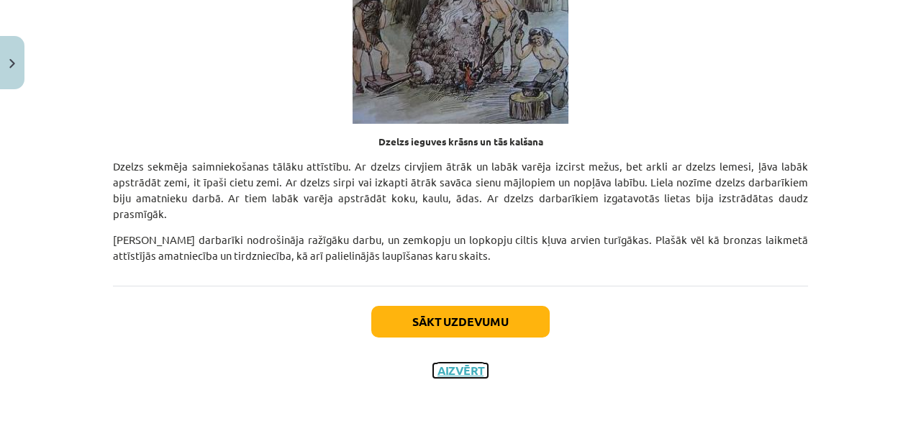
click at [458, 363] on button "Aizvērt" at bounding box center [460, 370] width 55 height 14
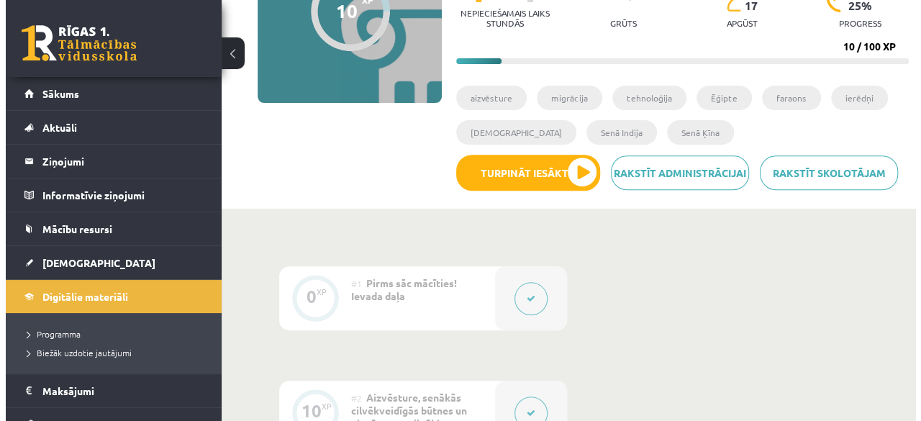
scroll to position [360, 0]
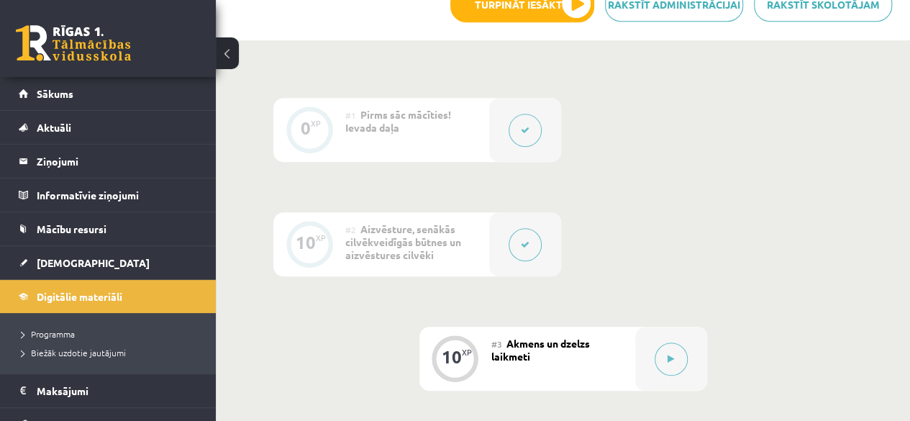
click at [524, 257] on button at bounding box center [525, 244] width 33 height 33
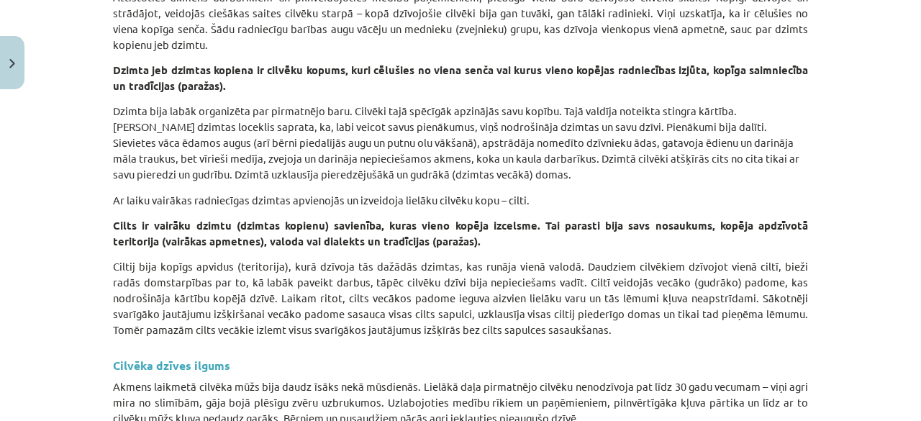
scroll to position [6543, 0]
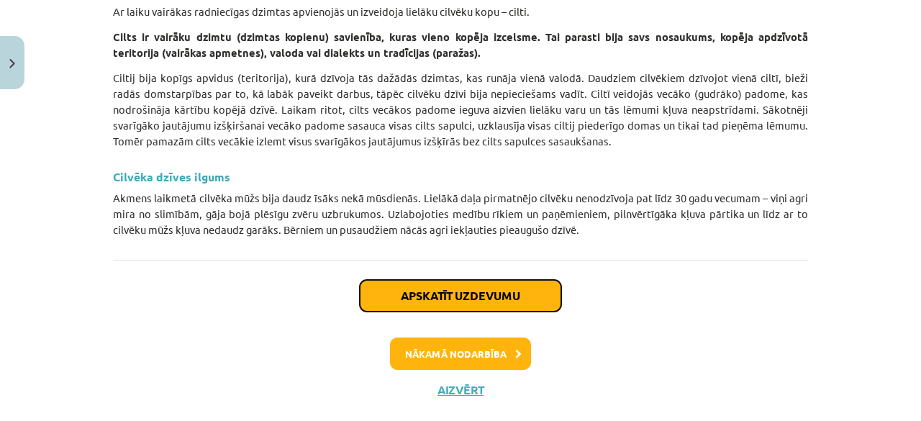
click at [476, 280] on button "Apskatīt uzdevumu" at bounding box center [460, 296] width 201 height 32
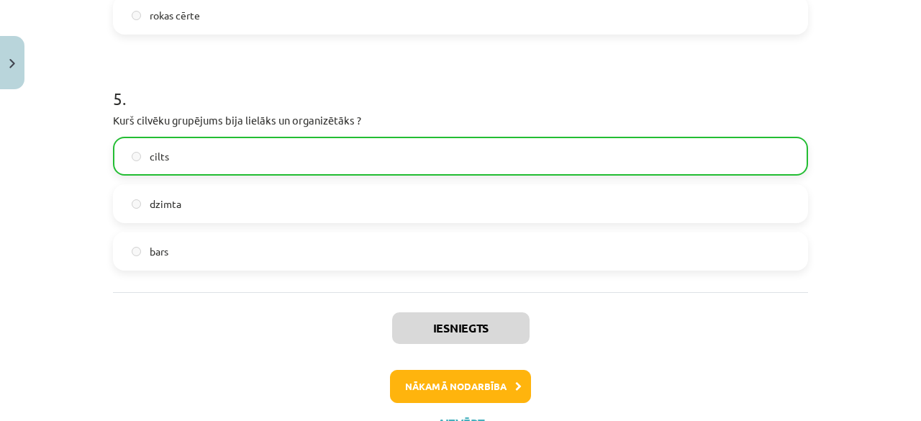
scroll to position [1230, 0]
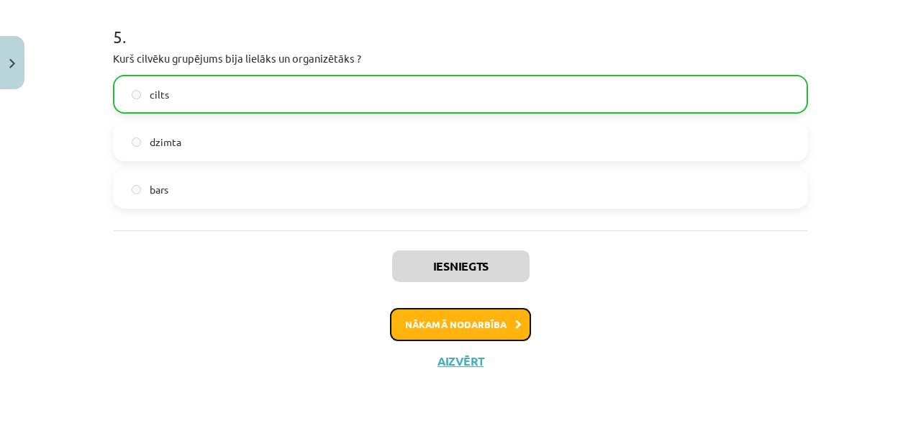
click at [440, 320] on button "Nākamā nodarbība" at bounding box center [460, 324] width 141 height 33
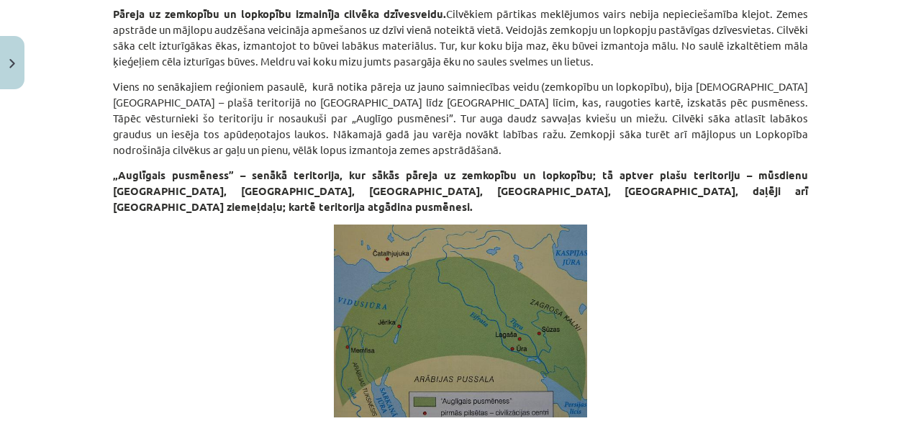
scroll to position [324, 0]
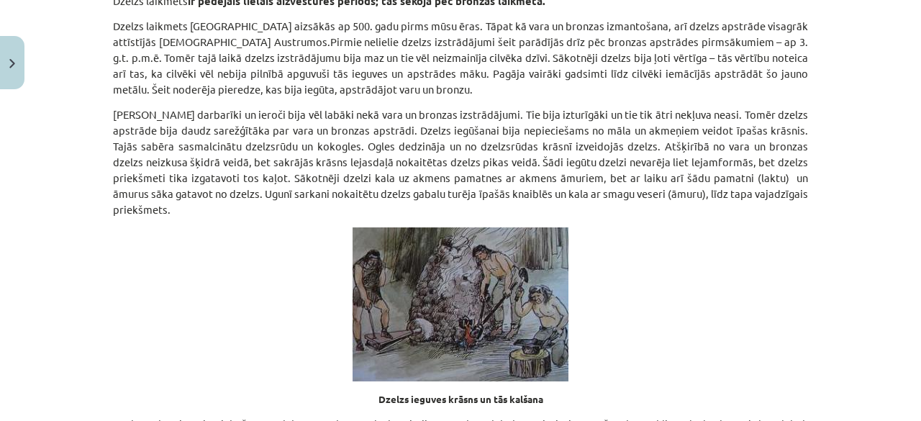
scroll to position [4785, 0]
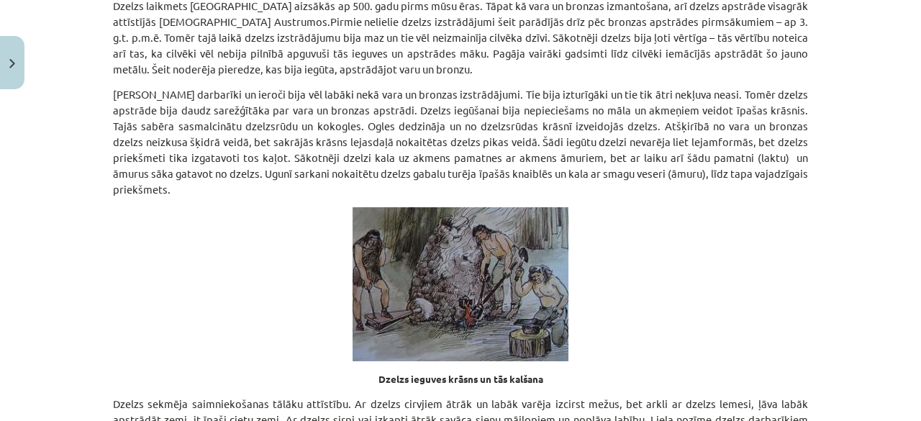
click at [728, 306] on p at bounding box center [460, 284] width 695 height 154
click at [885, 182] on div "Mācību tēma: Latvijas un pasaules vēstures 7. klases 1. ieskaites mācību materi…" at bounding box center [460, 210] width 921 height 421
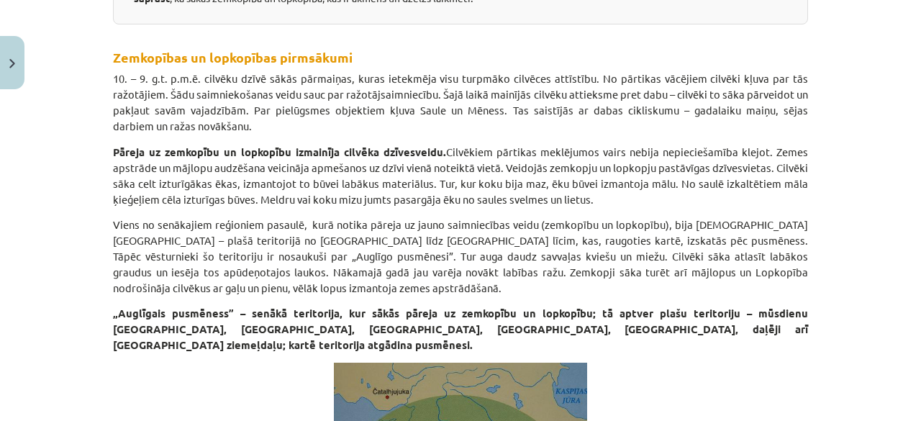
scroll to position [298, 0]
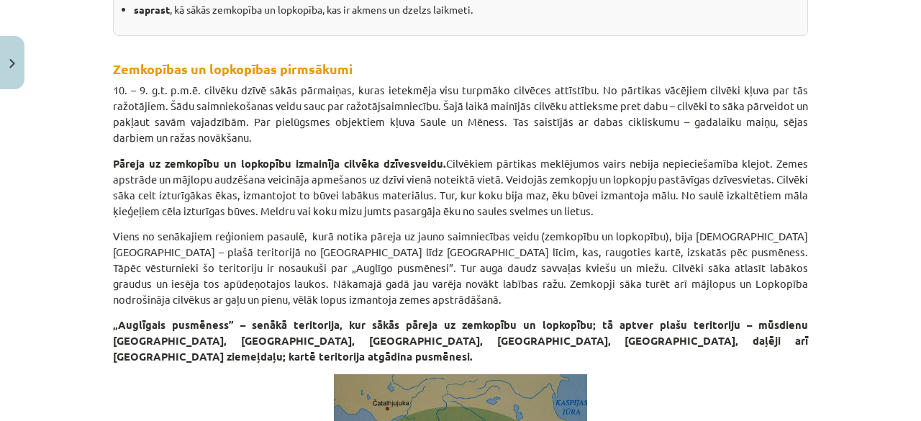
click at [0, 284] on div "Mācību tēma: Latvijas un pasaules vēstures 7. klases 1. ieskaites mācību materi…" at bounding box center [460, 210] width 921 height 421
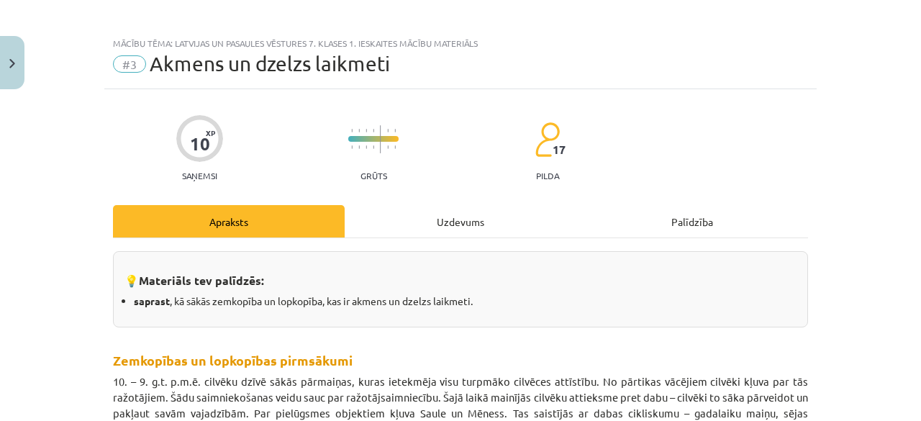
scroll to position [0, 0]
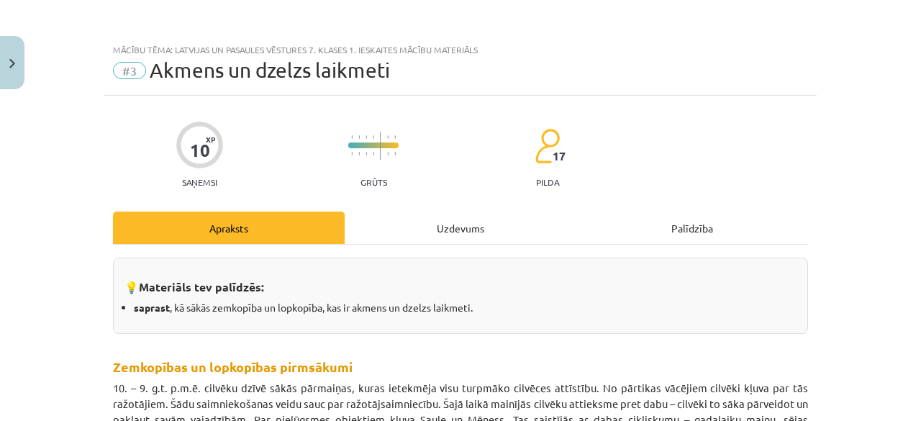
click at [74, 359] on div "Mācību tēma: Latvijas un pasaules vēstures 7. klases 1. ieskaites mācību materi…" at bounding box center [460, 210] width 921 height 421
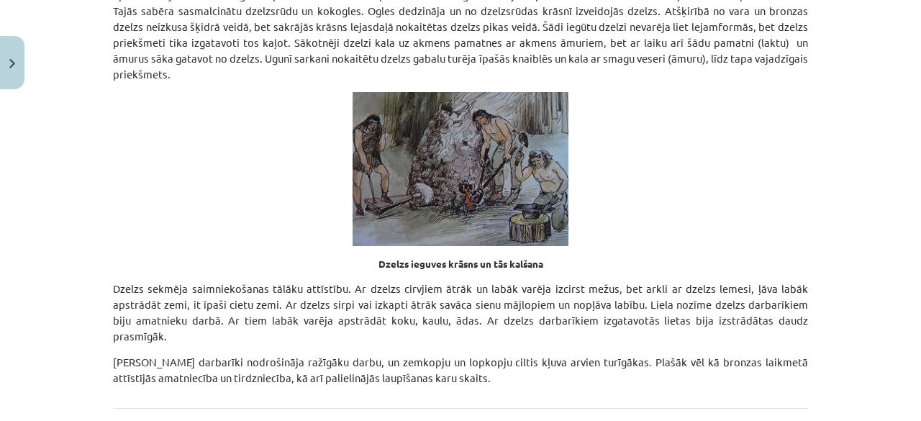
scroll to position [5023, 0]
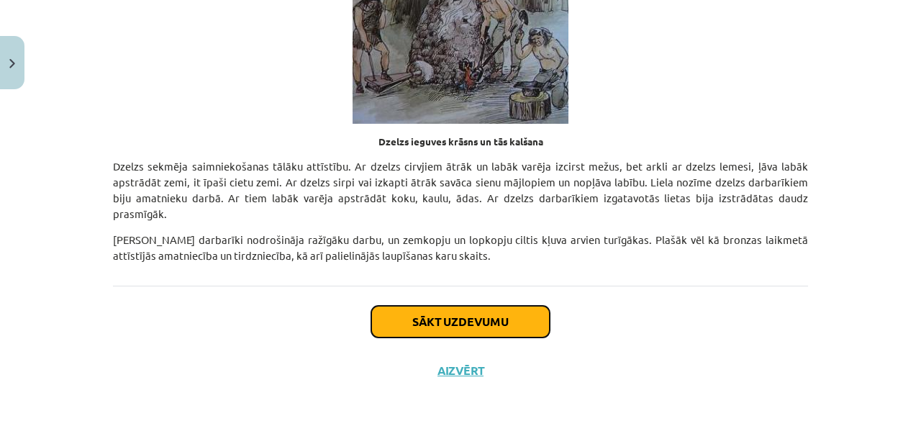
click at [460, 312] on button "Sākt uzdevumu" at bounding box center [460, 322] width 178 height 32
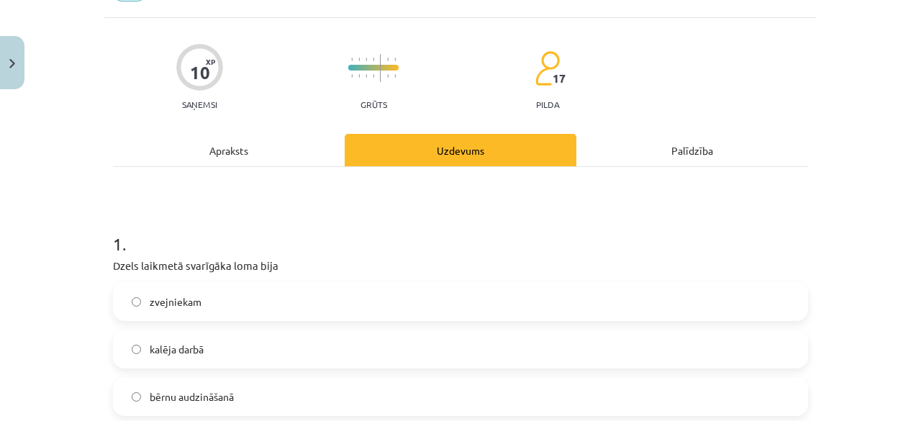
scroll to position [180, 0]
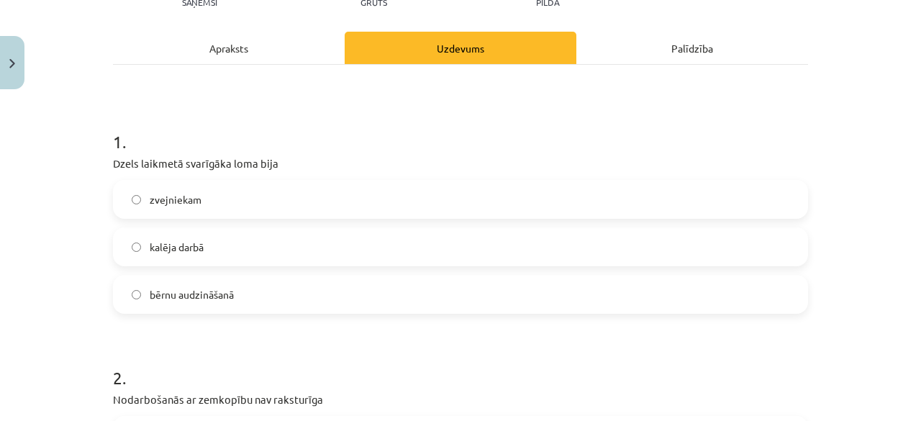
click at [419, 204] on label "zvejniekam" at bounding box center [460, 199] width 692 height 36
click at [430, 251] on label "kalēja darbā" at bounding box center [460, 247] width 692 height 36
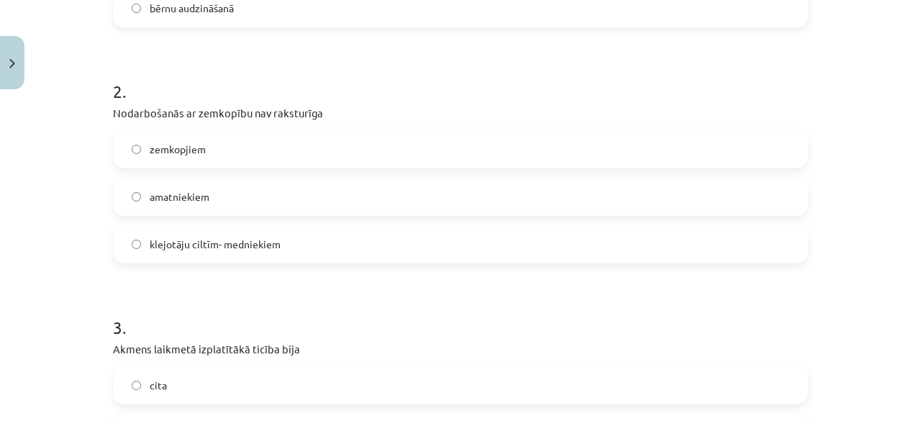
scroll to position [468, 0]
click at [422, 242] on label "klejotāju ciltīm- medniekiem" at bounding box center [460, 243] width 692 height 36
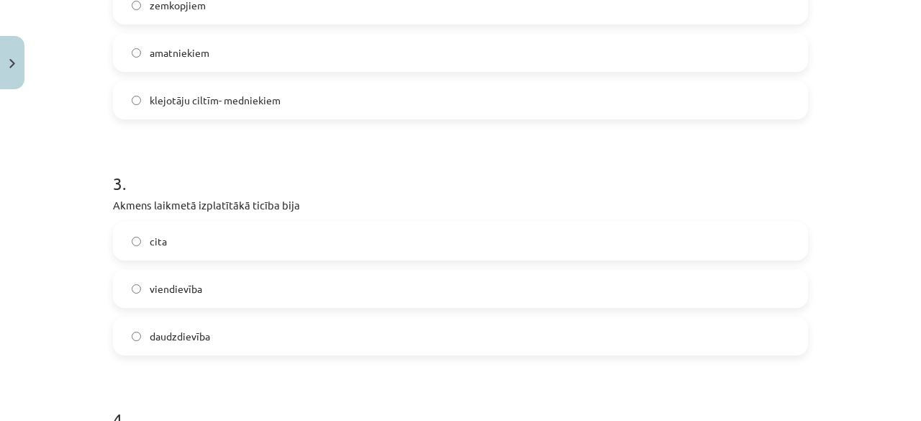
scroll to position [612, 0]
click at [390, 345] on label "daudzdievība" at bounding box center [460, 335] width 692 height 36
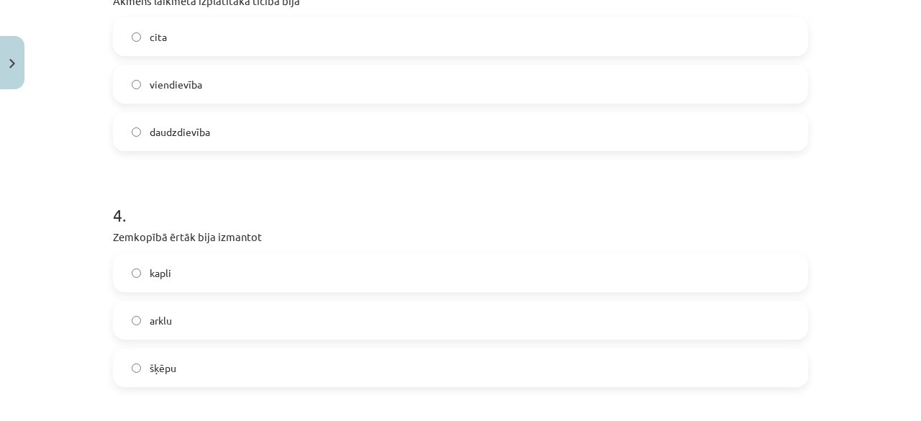
scroll to position [828, 0]
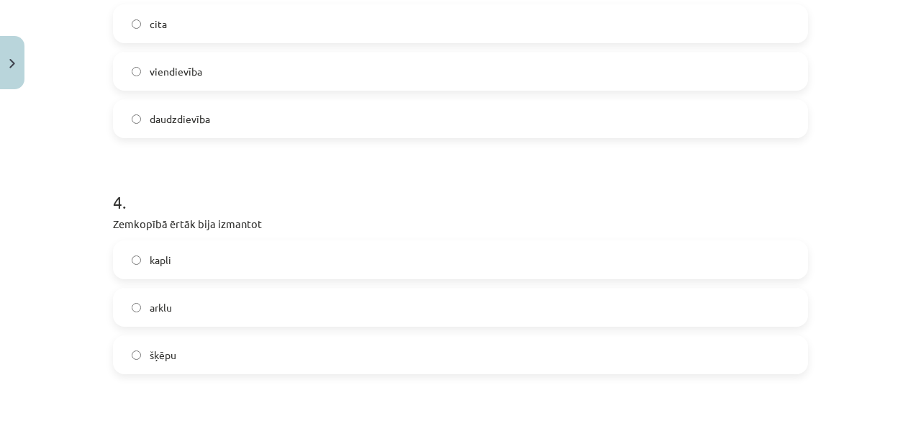
click at [394, 312] on label "arklu" at bounding box center [460, 307] width 692 height 36
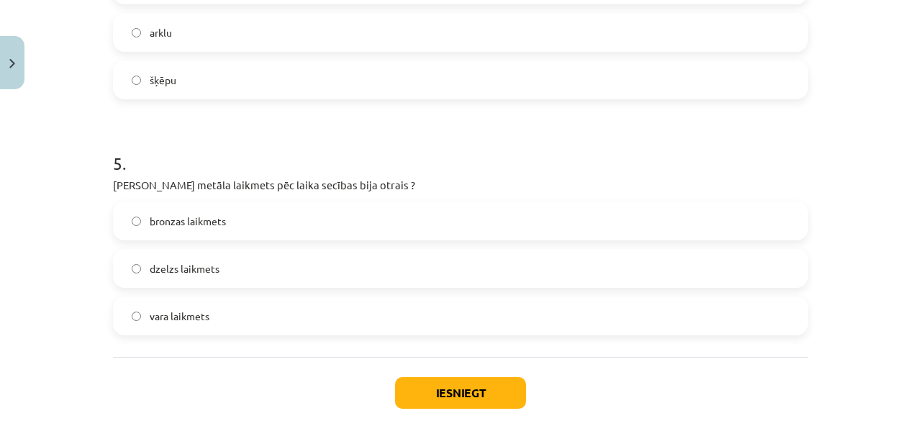
scroll to position [1115, 0]
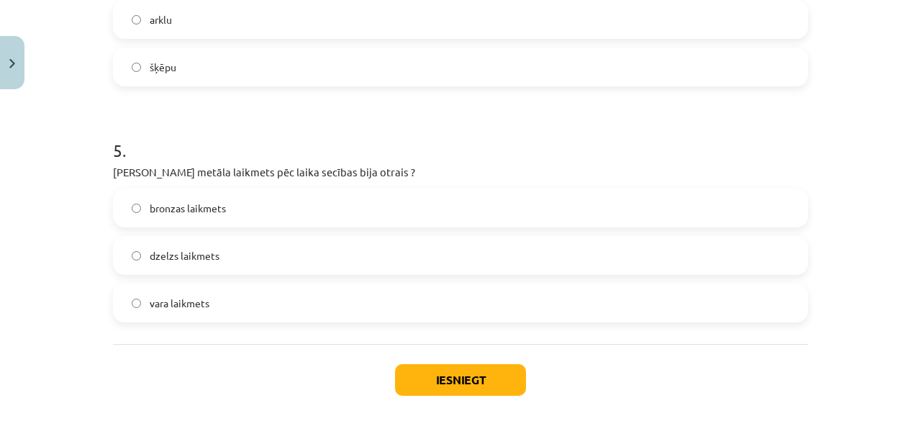
click at [358, 251] on label "dzelzs laikmets" at bounding box center [460, 255] width 692 height 36
click at [481, 373] on button "Iesniegt" at bounding box center [460, 380] width 131 height 32
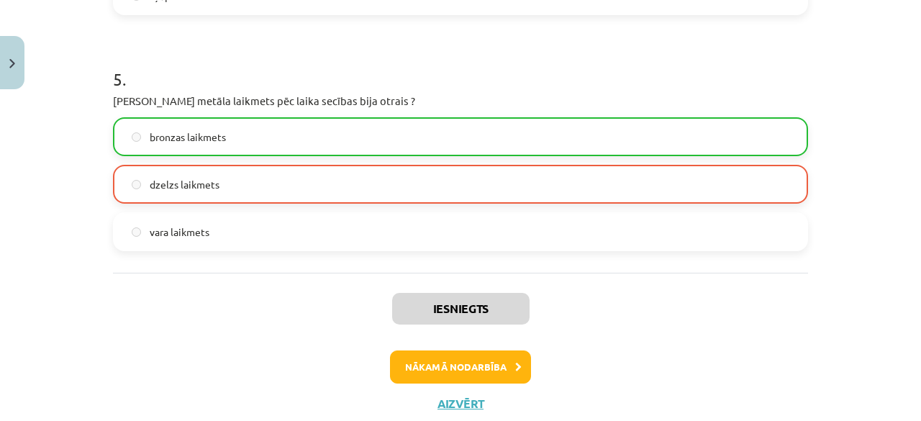
scroll to position [1229, 0]
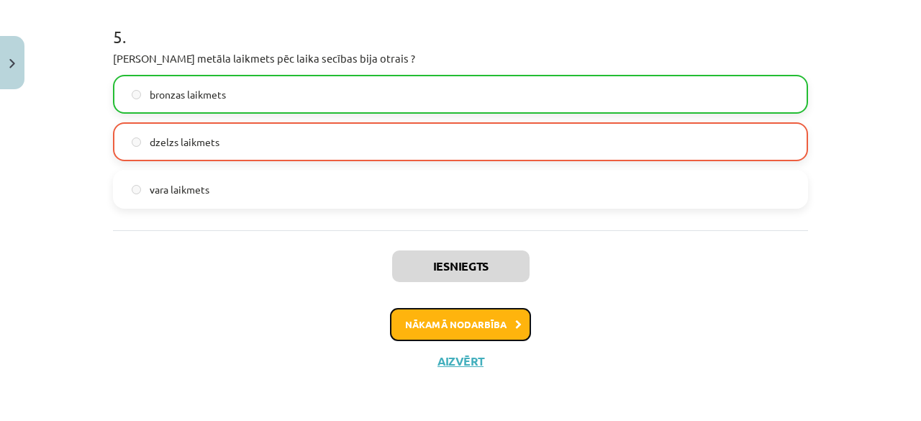
click at [462, 325] on button "Nākamā nodarbība" at bounding box center [460, 324] width 141 height 33
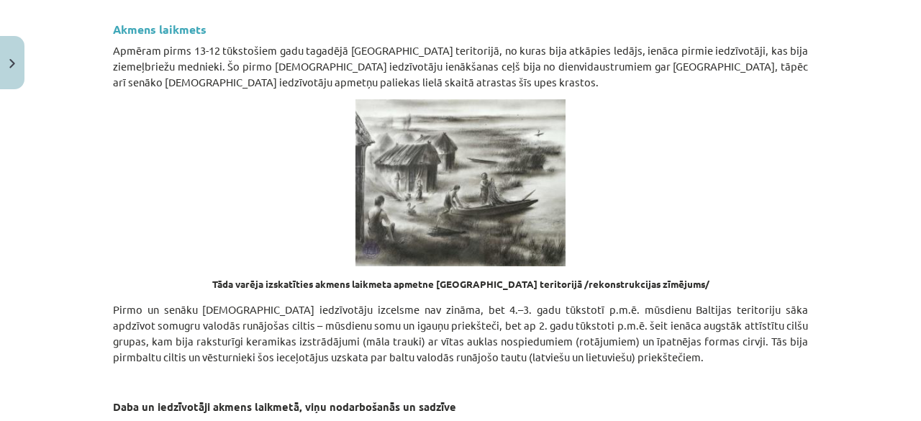
scroll to position [432, 0]
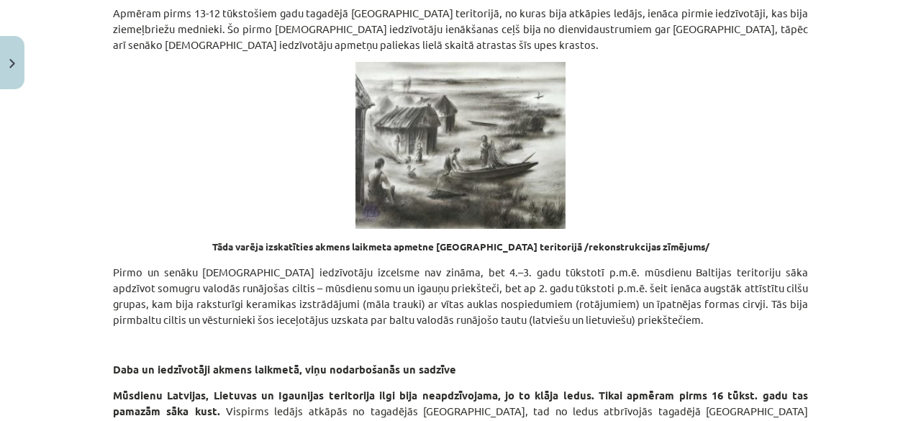
click at [183, 208] on p at bounding box center [460, 145] width 695 height 167
